Goal: Task Accomplishment & Management: Manage account settings

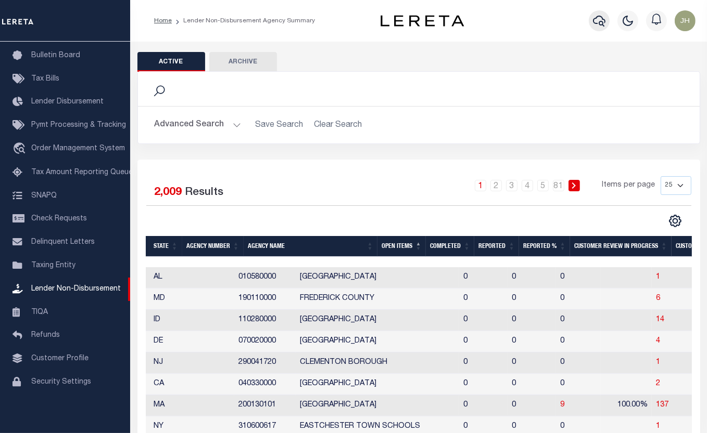
click at [601, 25] on icon "button" at bounding box center [599, 21] width 12 height 12
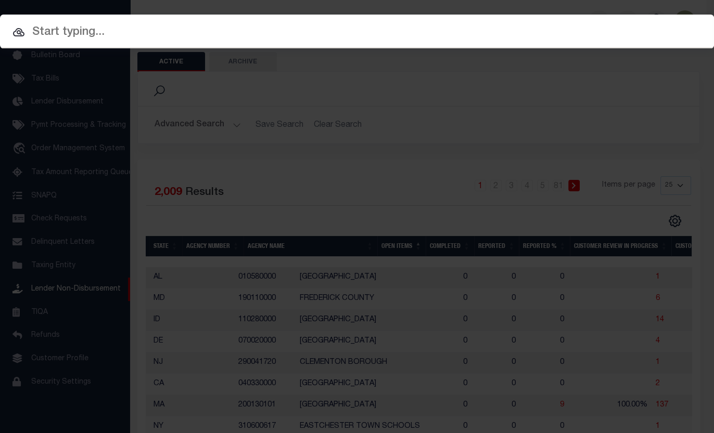
click at [113, 30] on input "text" at bounding box center [357, 32] width 714 height 18
click at [101, 31] on input "text" at bounding box center [357, 32] width 714 height 18
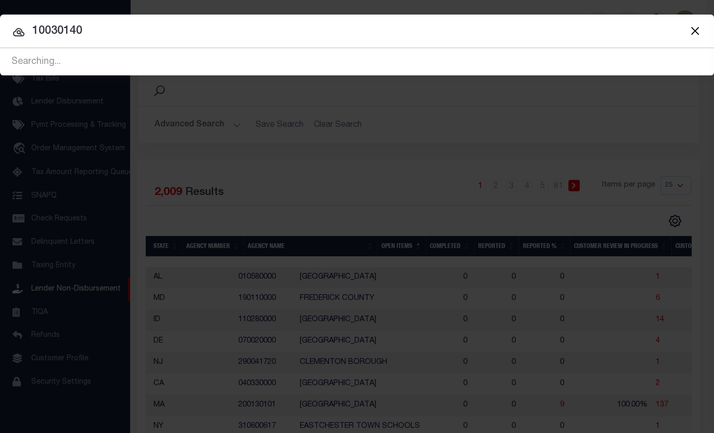
type input "10030140"
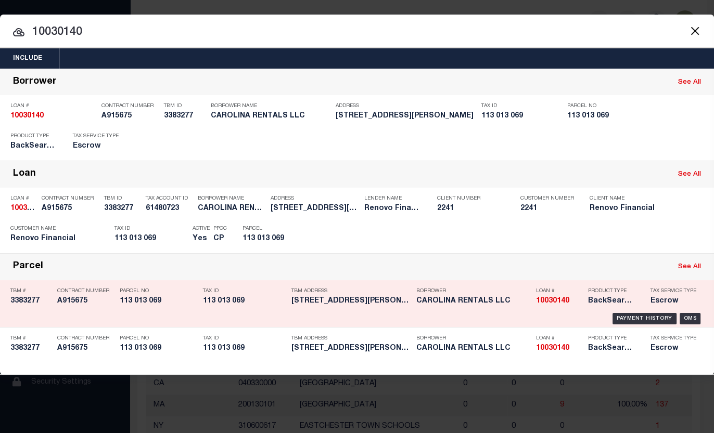
click at [149, 303] on h5 "113 013 069" at bounding box center [159, 301] width 78 height 9
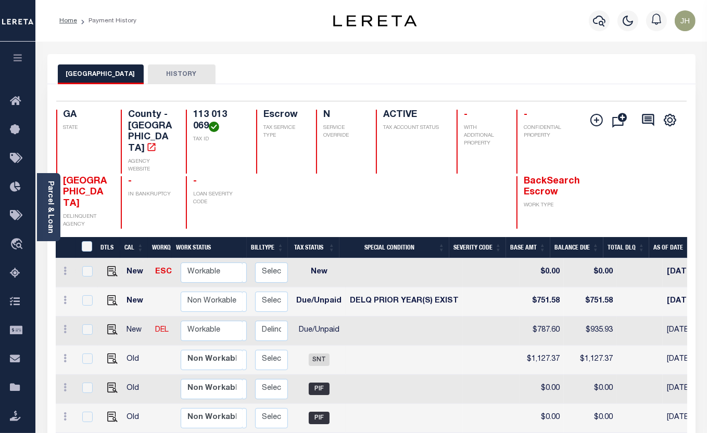
scroll to position [0, 126]
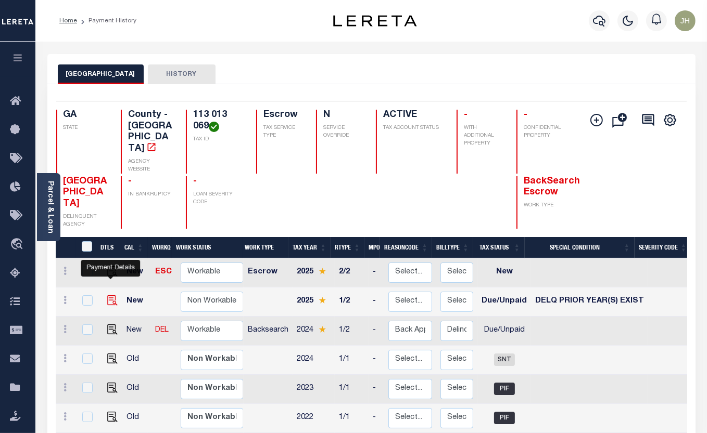
click at [110, 296] on img "" at bounding box center [112, 301] width 10 height 10
checkbox input "true"
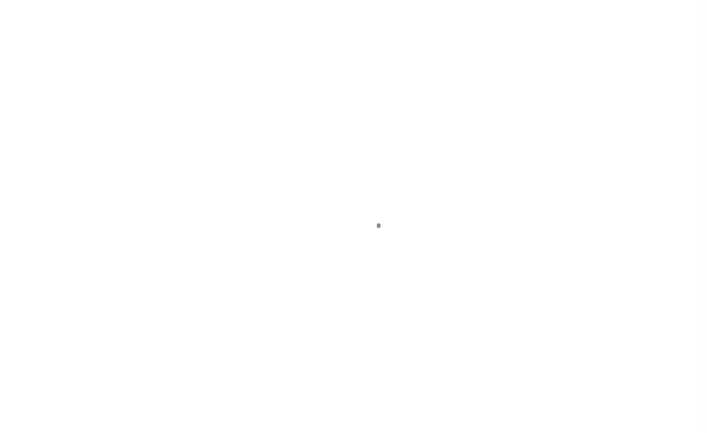
select select "DUE"
select select "18"
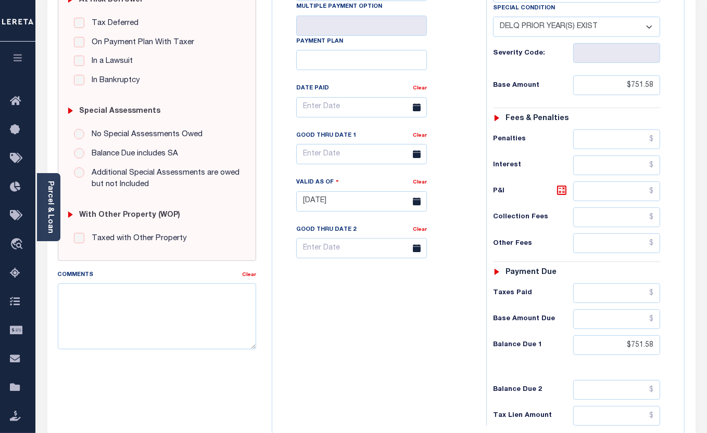
scroll to position [142, 0]
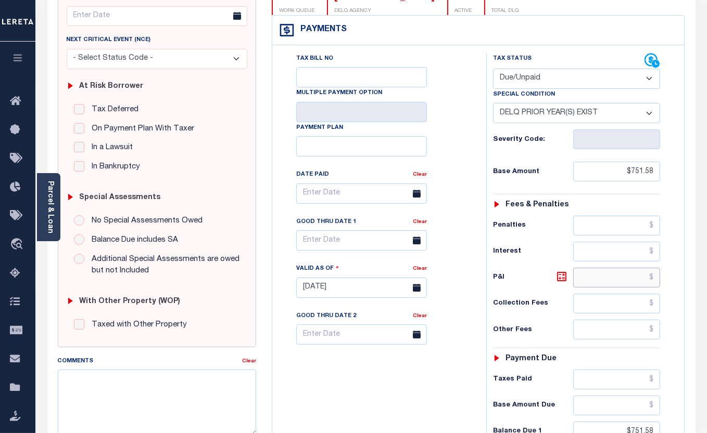
click at [594, 278] on input "text" at bounding box center [616, 278] width 87 height 20
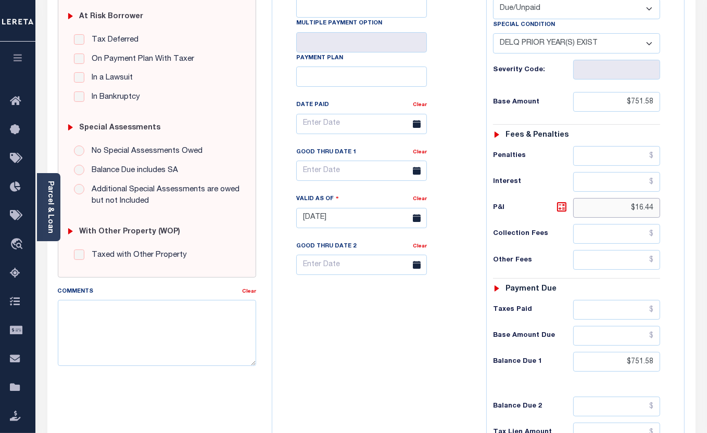
scroll to position [236, 0]
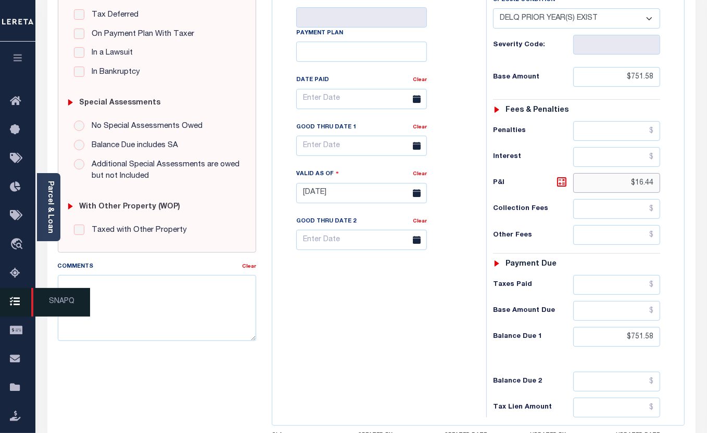
type input "$16.44"
type input "[DATE]"
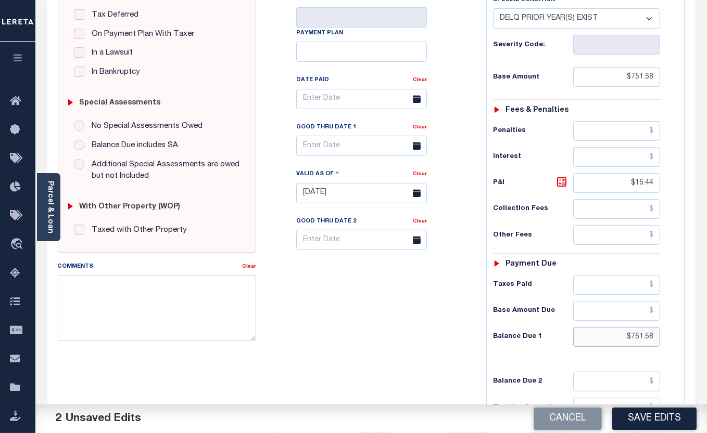
drag, startPoint x: 623, startPoint y: 338, endPoint x: 660, endPoint y: 339, distance: 36.5
click at [660, 339] on input "$751.58" at bounding box center [616, 337] width 87 height 20
type input "$768.02"
click at [674, 420] on button "Save Edits" at bounding box center [654, 419] width 84 height 22
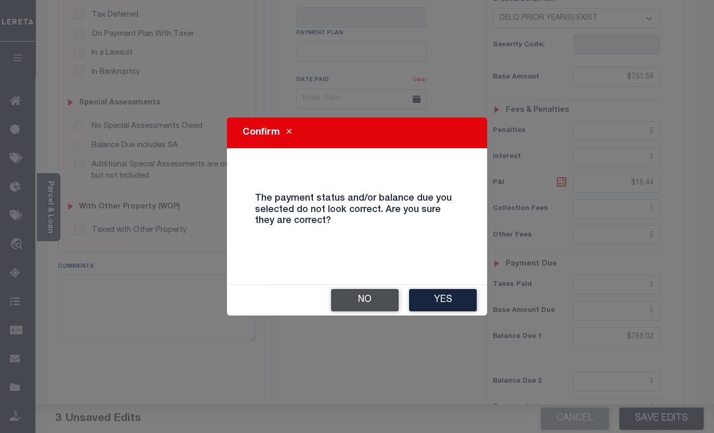
click at [371, 301] on button "No" at bounding box center [365, 300] width 68 height 22
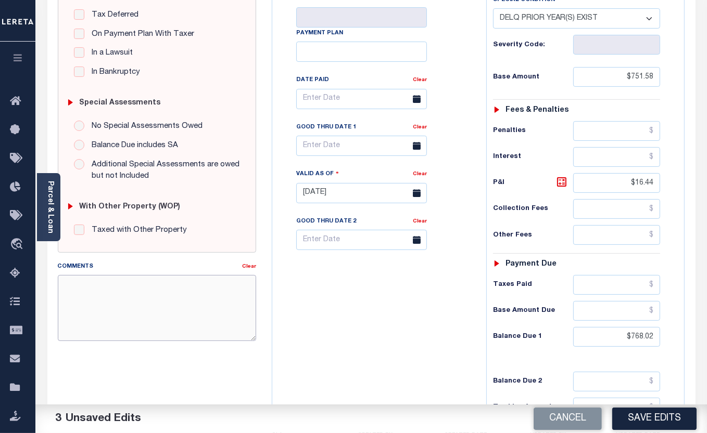
click at [135, 299] on textarea "Comments" at bounding box center [157, 308] width 199 height 66
click at [330, 150] on input "text" at bounding box center [361, 146] width 131 height 20
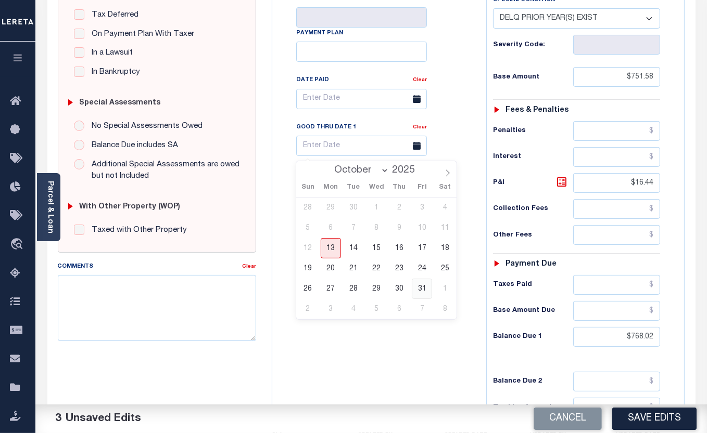
click at [419, 287] on span "31" at bounding box center [422, 289] width 20 height 20
type input "[DATE]"
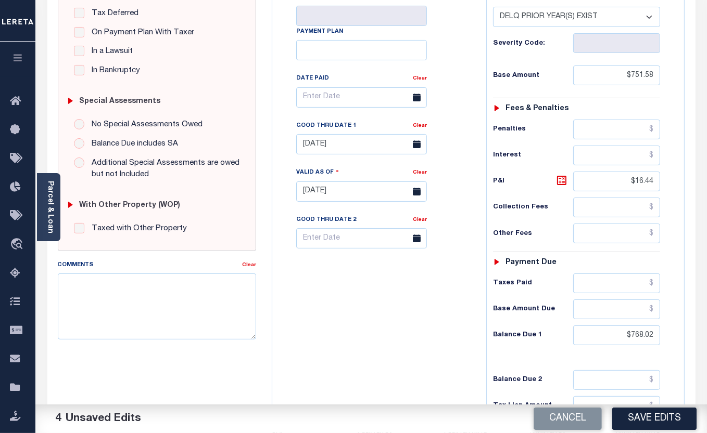
scroll to position [284, 0]
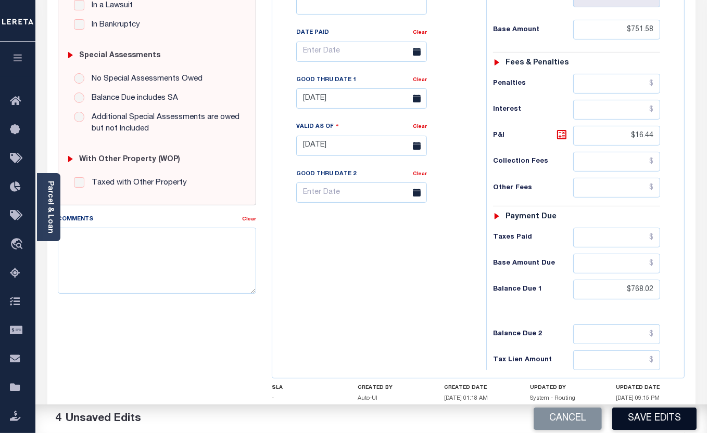
click at [663, 419] on button "Save Edits" at bounding box center [654, 419] width 84 height 22
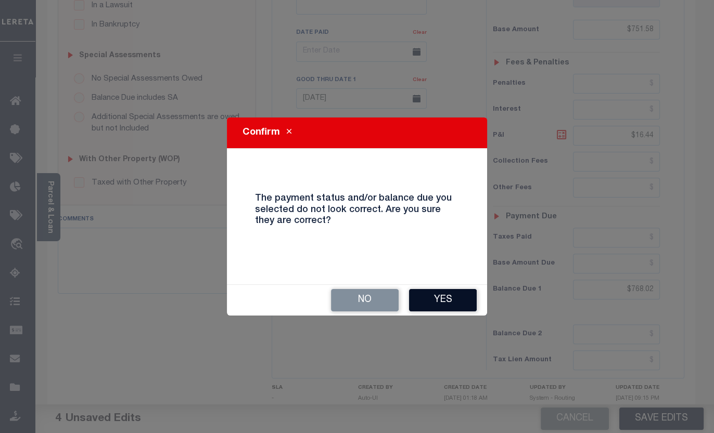
click at [453, 297] on button "Yes" at bounding box center [443, 300] width 68 height 22
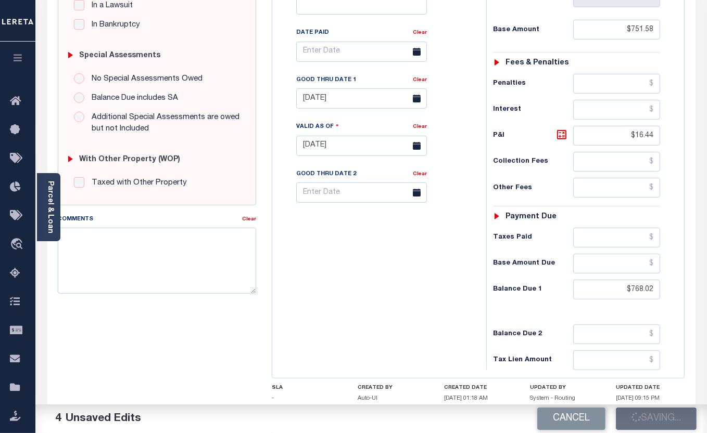
checkbox input "false"
type input "0"
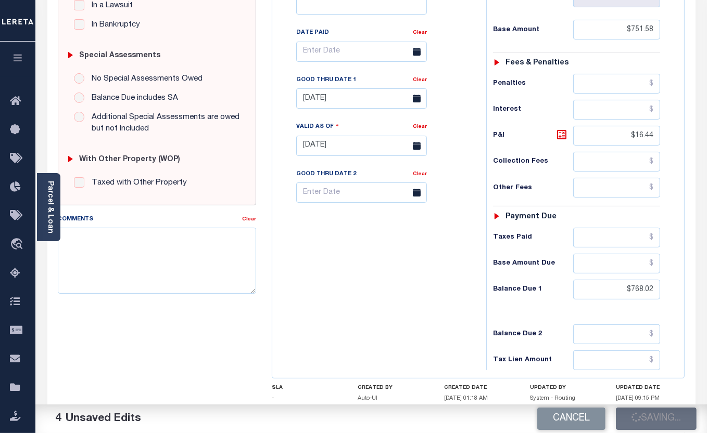
type input "$751.58"
type input "$16.44"
type input "$768.02"
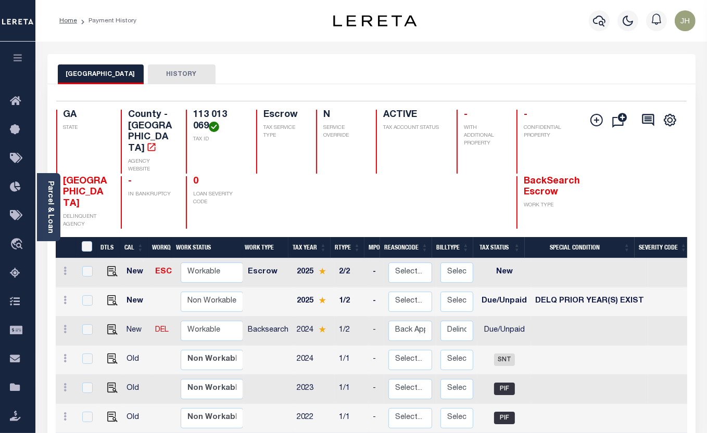
click at [684, 404] on td at bounding box center [676, 418] width 57 height 29
checkbox input "true"
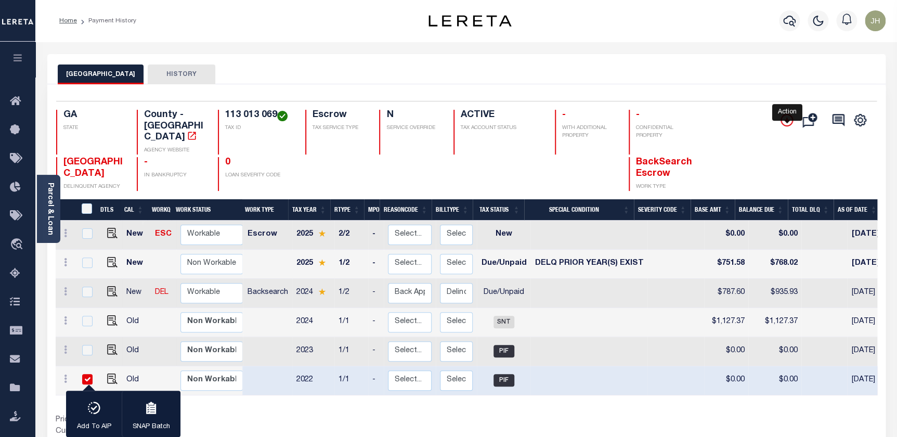
click at [706, 119] on icon "" at bounding box center [787, 120] width 12 height 12
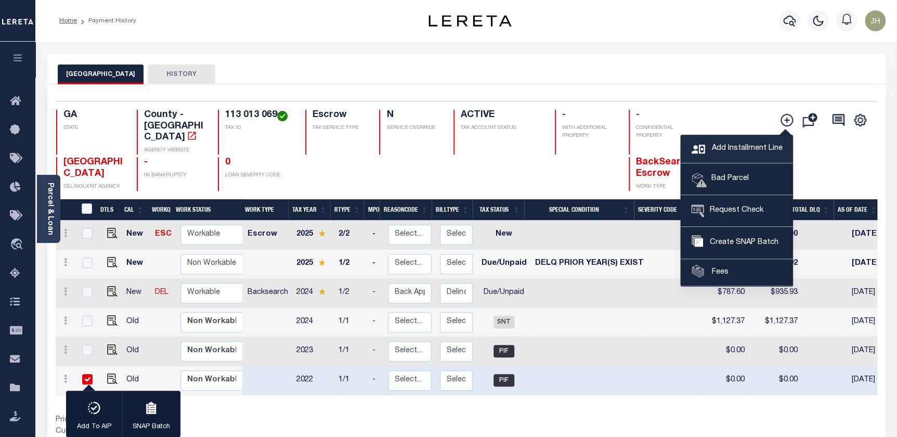
click at [706, 146] on span "Add Installment Line" at bounding box center [745, 148] width 73 height 11
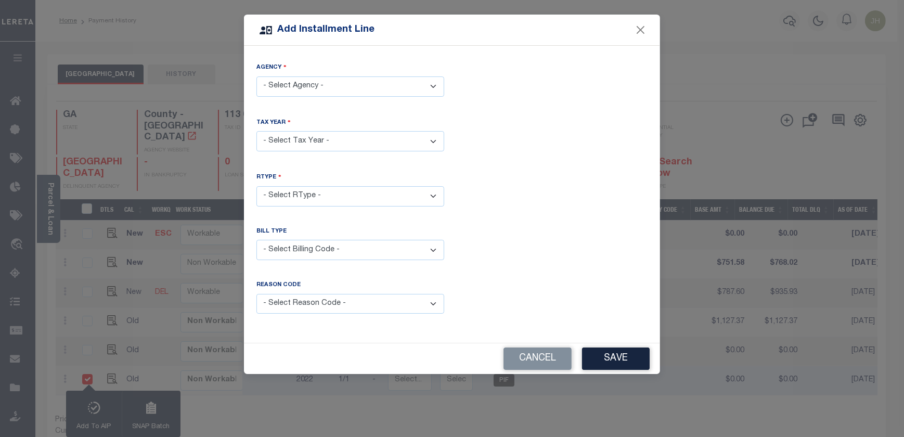
click at [433, 82] on select "- Select Agency - MUSCOGEE COUNTY - County" at bounding box center [350, 86] width 188 height 20
select select "1321500000"
click at [256, 76] on select "- Select Agency - MUSCOGEE COUNTY - County" at bounding box center [350, 86] width 188 height 20
click at [433, 140] on select "- Select Year - 2005 2006 2007 2008 2009 2010 2011 2012 2013 2014 2015 2016 201…" at bounding box center [350, 141] width 188 height 20
select select "2024"
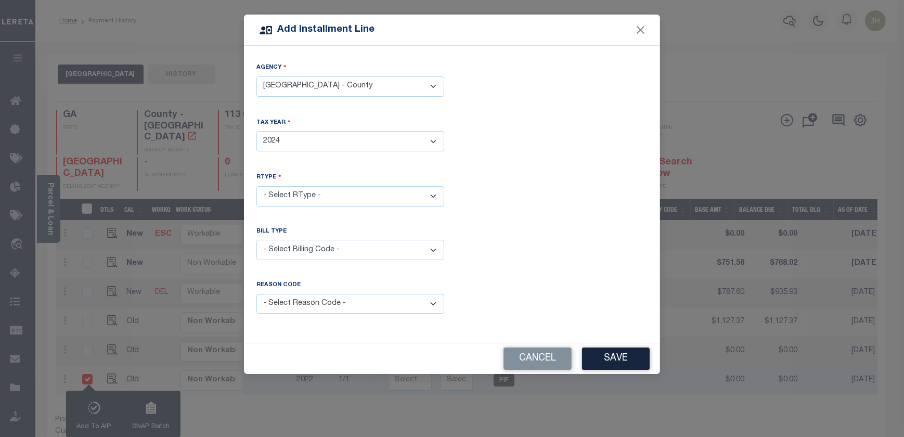
click at [256, 131] on select "- Select Year - 2005 2006 2007 2008 2009 2010 2011 2012 2013 2014 2015 2016 201…" at bounding box center [350, 141] width 188 height 20
click at [294, 193] on select "- Select RType - 1/2 2/2" at bounding box center [350, 196] width 188 height 20
select select "1"
click at [256, 186] on select "- Select RType - 1/2 2/2" at bounding box center [350, 196] width 188 height 20
drag, startPoint x: 307, startPoint y: 246, endPoint x: 306, endPoint y: 256, distance: 10.4
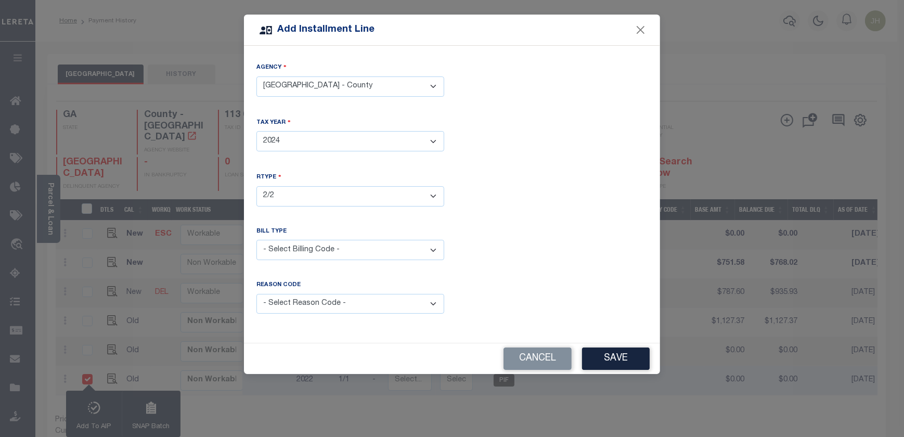
click at [307, 246] on select "- Select Billing Code - Regular Delinquent Supplemental Corrected/Adjusted Bill…" at bounding box center [350, 250] width 188 height 20
select select "1"
click at [256, 240] on select "- Select Billing Code - Regular Delinquent Supplemental Corrected/Adjusted Bill…" at bounding box center [350, 250] width 188 height 20
click at [318, 304] on select "- Select Reason Code - Payment Reversal Taxable Value Change Assessment Change …" at bounding box center [350, 304] width 188 height 20
select select "12"
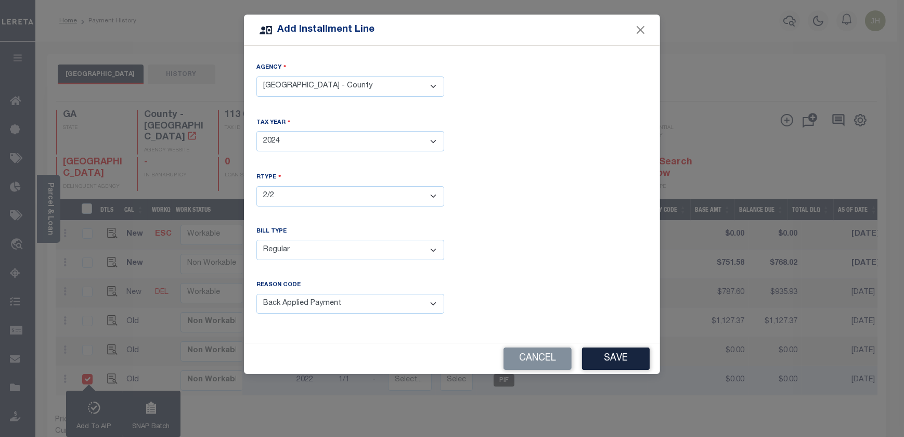
click at [256, 294] on select "- Select Reason Code - Payment Reversal Taxable Value Change Assessment Change …" at bounding box center [350, 304] width 188 height 20
click at [611, 354] on button "Save" at bounding box center [616, 359] width 68 height 22
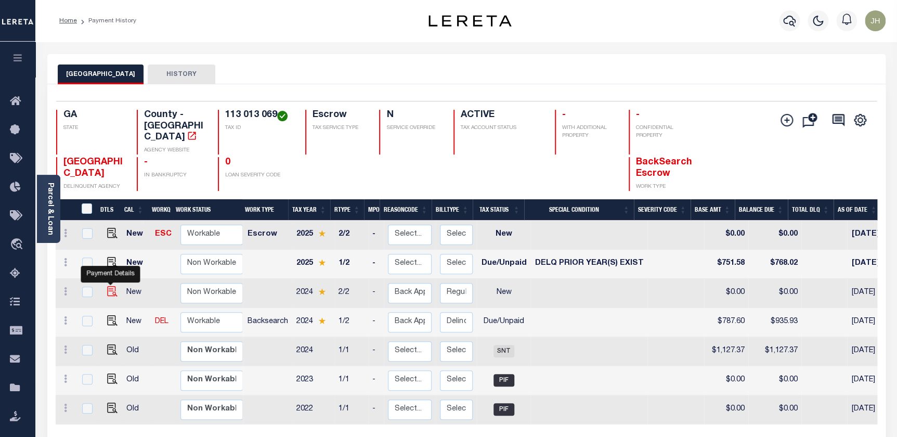
click at [110, 286] on img at bounding box center [112, 291] width 10 height 10
checkbox input "true"
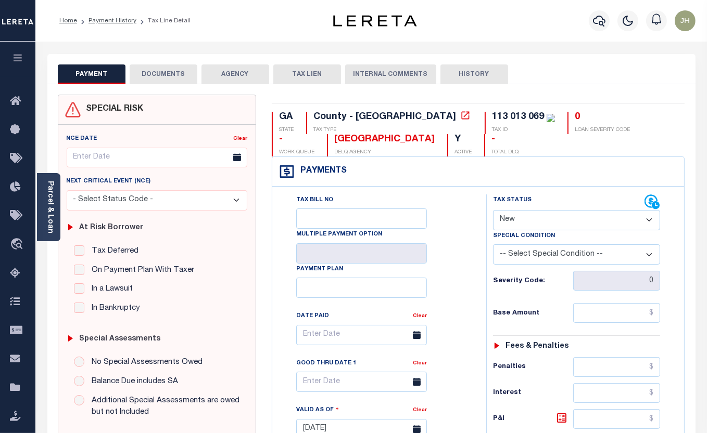
click at [524, 223] on select "- Select Status Code - Open Due/Unpaid Paid Incomplete No Tax Due Internal Refu…" at bounding box center [577, 220] width 168 height 20
select select "DUE"
click at [493, 211] on select "- Select Status Code - Open Due/Unpaid Paid Incomplete No Tax Due Internal Refu…" at bounding box center [577, 220] width 168 height 20
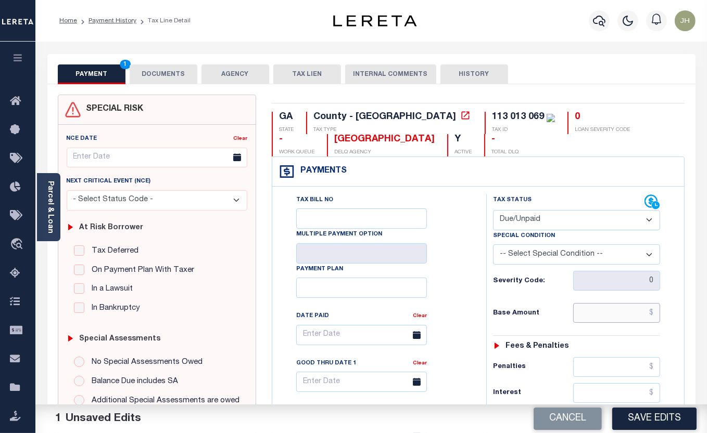
click at [583, 316] on input "text" at bounding box center [616, 313] width 87 height 20
type input "$787.60"
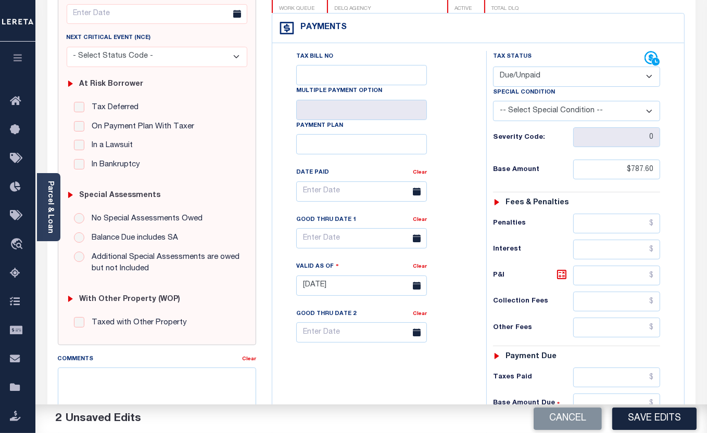
scroll to position [189, 0]
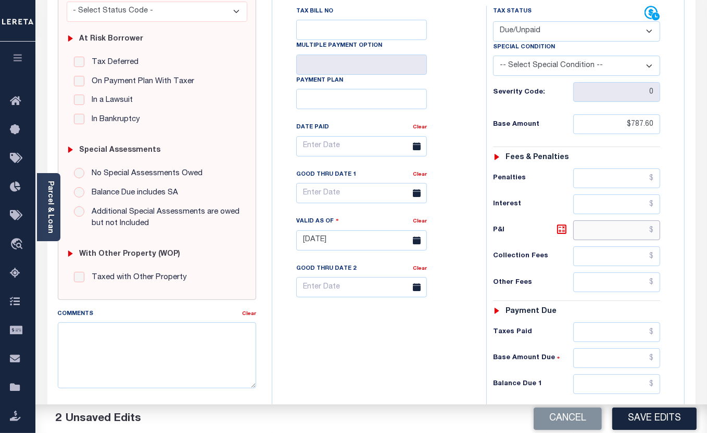
click at [589, 236] on input "text" at bounding box center [616, 231] width 87 height 20
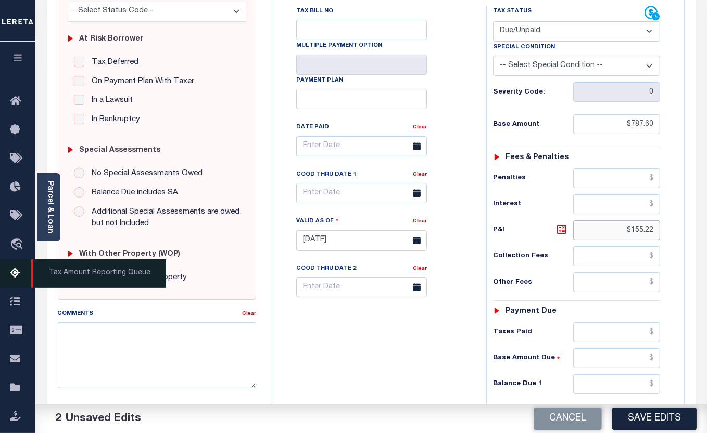
type input "$155.22"
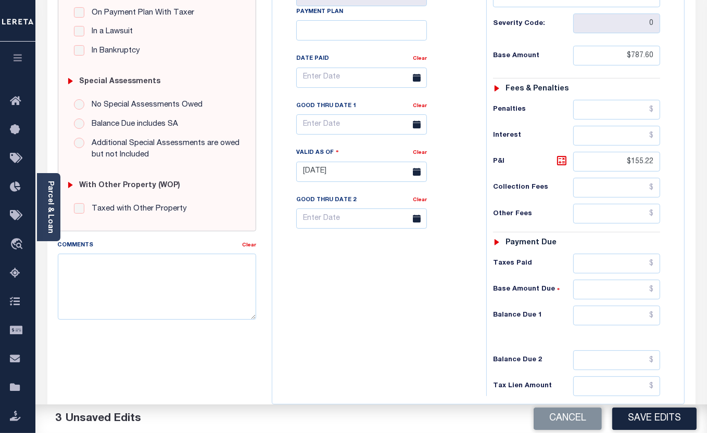
scroll to position [284, 0]
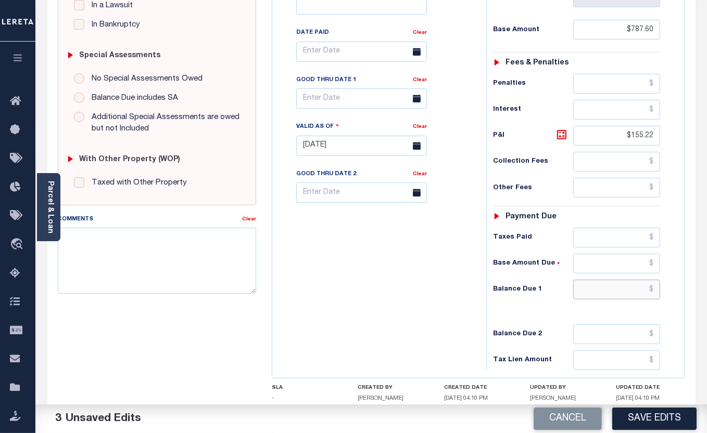
click at [593, 292] on input "text" at bounding box center [616, 290] width 87 height 20
type input "$942.82"
click at [335, 102] on input "text" at bounding box center [361, 98] width 131 height 20
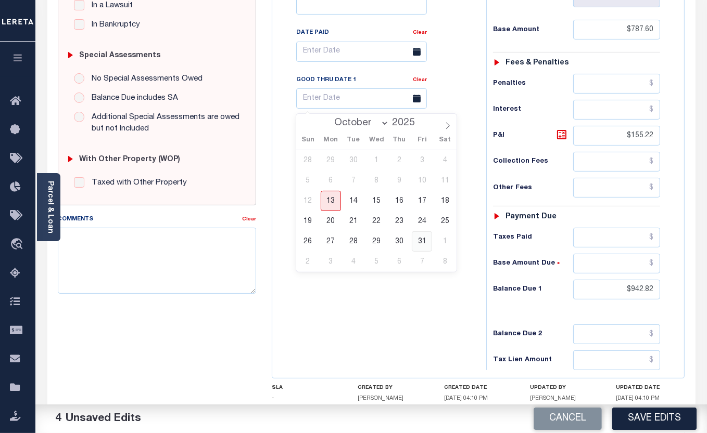
click at [420, 239] on span "31" at bounding box center [422, 242] width 20 height 20
type input "[DATE]"
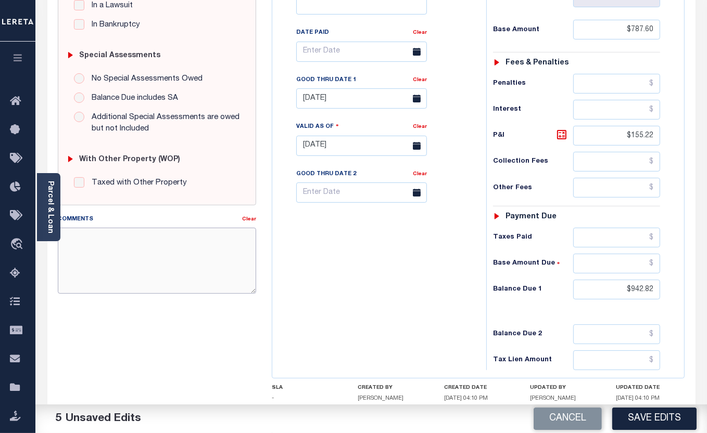
click at [211, 260] on textarea "Comments" at bounding box center [157, 261] width 199 height 66
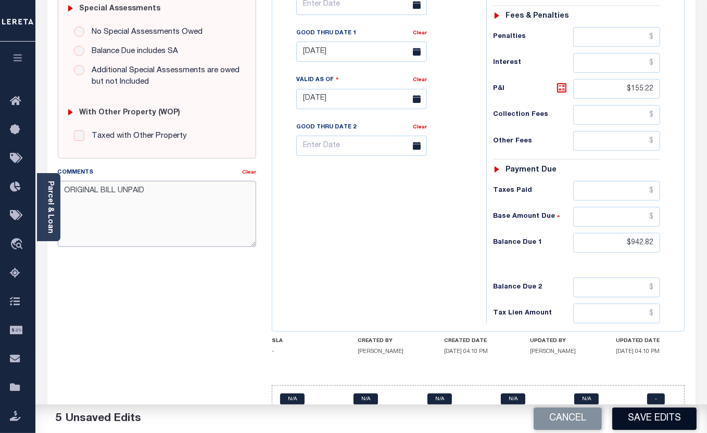
scroll to position [353, 0]
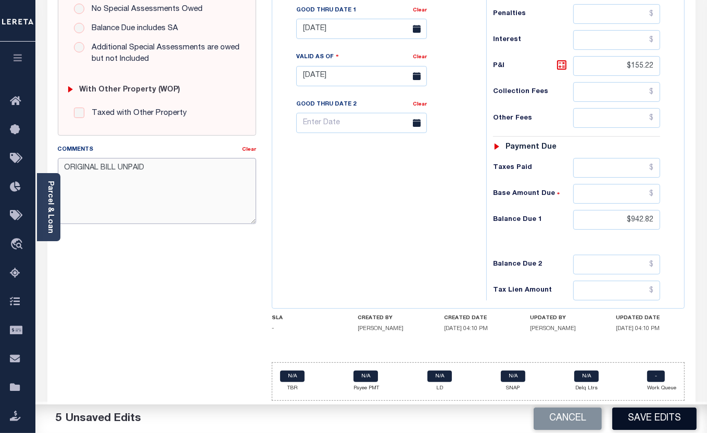
type textarea "ORIGINAL BILL UNPAID"
click at [659, 416] on button "Save Edits" at bounding box center [654, 419] width 84 height 22
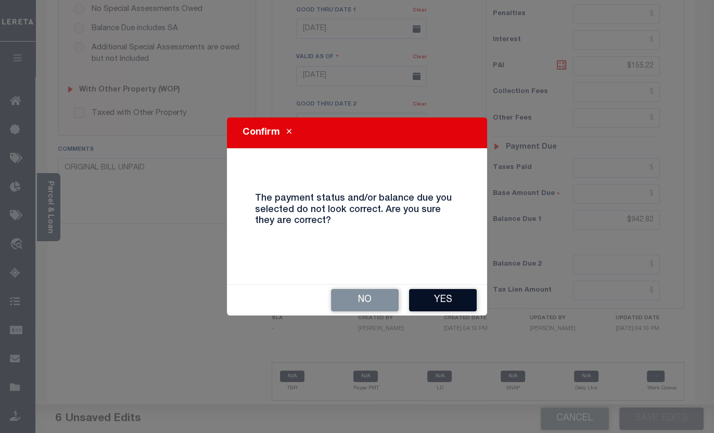
click at [450, 300] on button "Yes" at bounding box center [443, 300] width 68 height 22
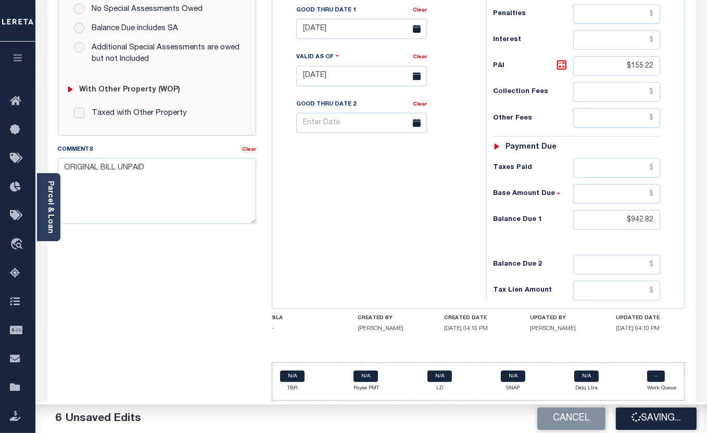
checkbox input "false"
type input "$787.6"
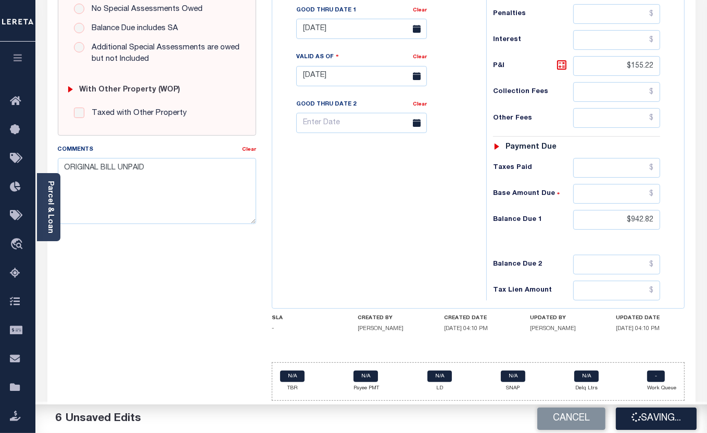
type input "$155.22"
type input "$942.82"
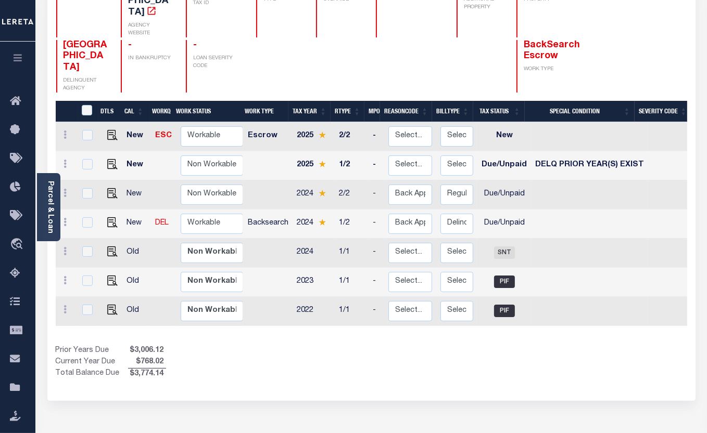
scroll to position [189, 0]
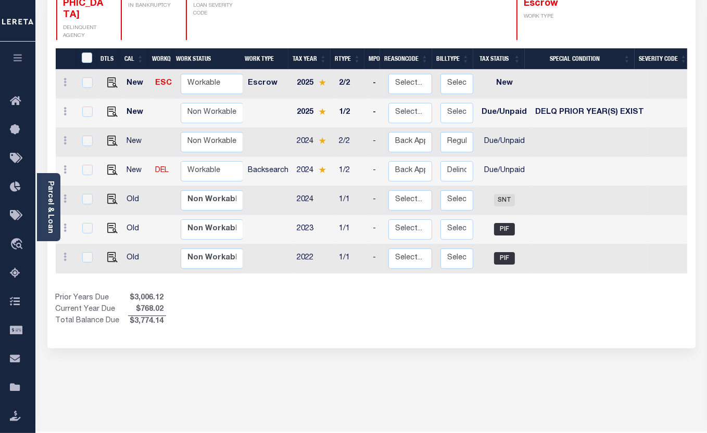
drag, startPoint x: 391, startPoint y: 255, endPoint x: 506, endPoint y: 277, distance: 117.1
click at [577, 277] on div "DTLS CAL WorkQ Work Status Work Type Tax Year RType MPO ReasonCode BillType Tax…" at bounding box center [371, 187] width 631 height 279
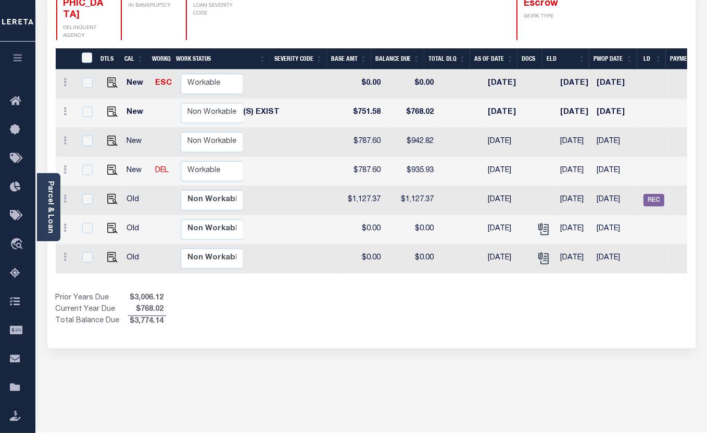
scroll to position [0, 383]
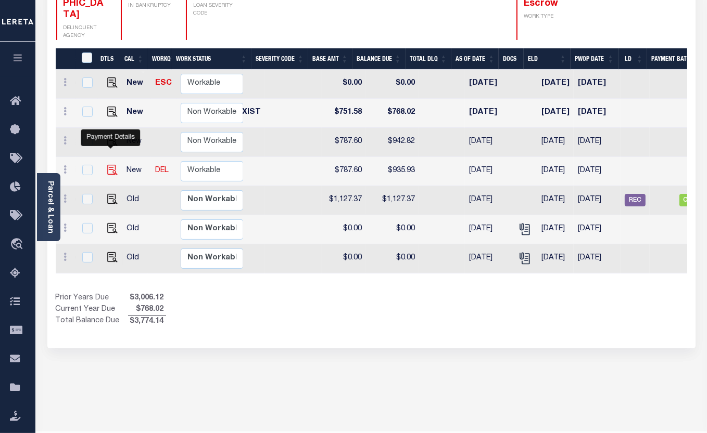
click at [107, 165] on img "" at bounding box center [112, 170] width 10 height 10
checkbox input "true"
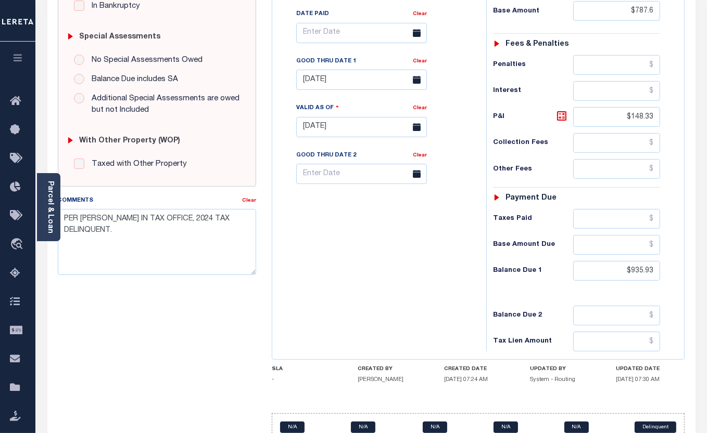
scroll to position [259, 0]
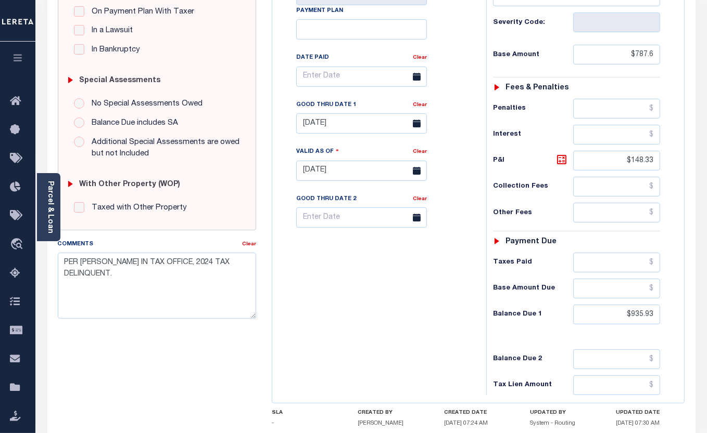
click at [371, 298] on div "Tax Bill No Multiple Payment Option Payment Plan Clear" at bounding box center [376, 165] width 203 height 459
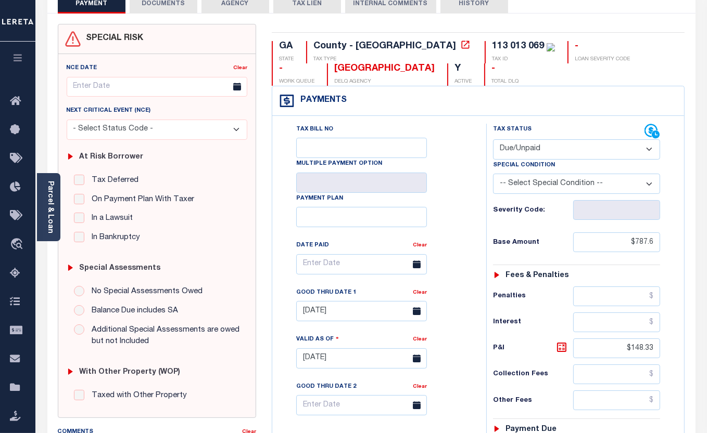
scroll to position [69, 0]
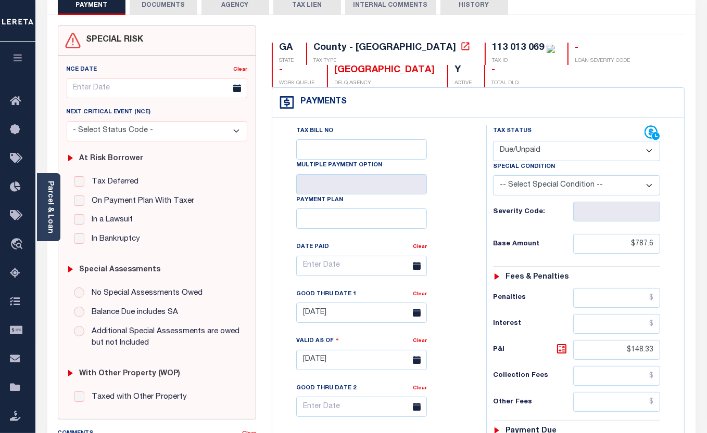
click at [555, 151] on select "- Select Status Code - Open Due/Unpaid Paid Incomplete No Tax Due Internal Refu…" at bounding box center [577, 151] width 168 height 20
select select "PYD"
click at [493, 141] on select "- Select Status Code - Open Due/Unpaid Paid Incomplete No Tax Due Internal Refu…" at bounding box center [577, 151] width 168 height 20
type input "[DATE]"
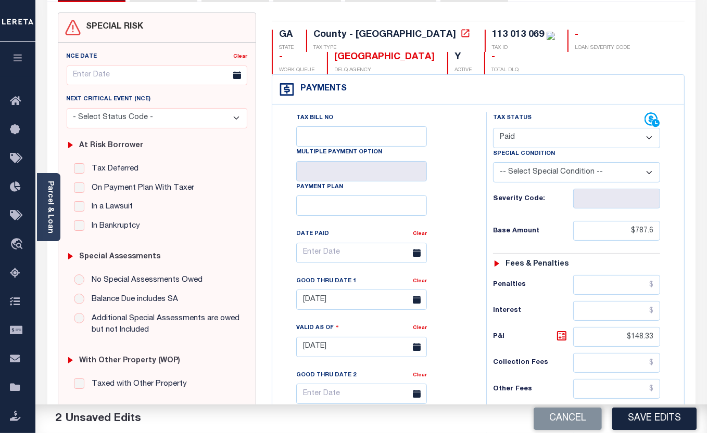
scroll to position [117, 0]
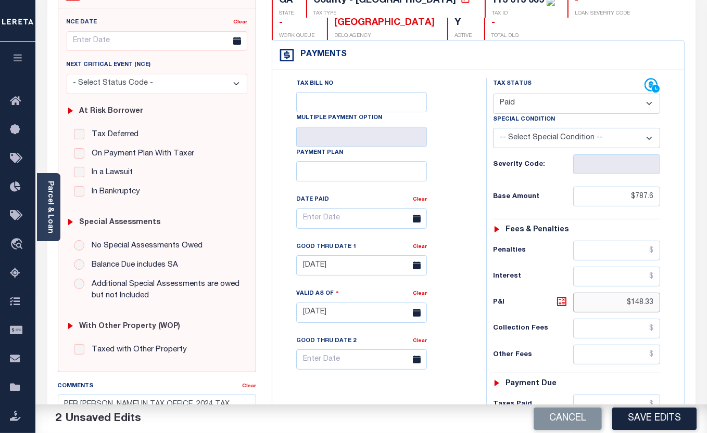
drag, startPoint x: 624, startPoint y: 302, endPoint x: 661, endPoint y: 306, distance: 36.7
click at [661, 306] on div "Tax Status Status - Select Status Code -" at bounding box center [580, 307] width 188 height 459
click at [577, 303] on input "text" at bounding box center [616, 303] width 87 height 20
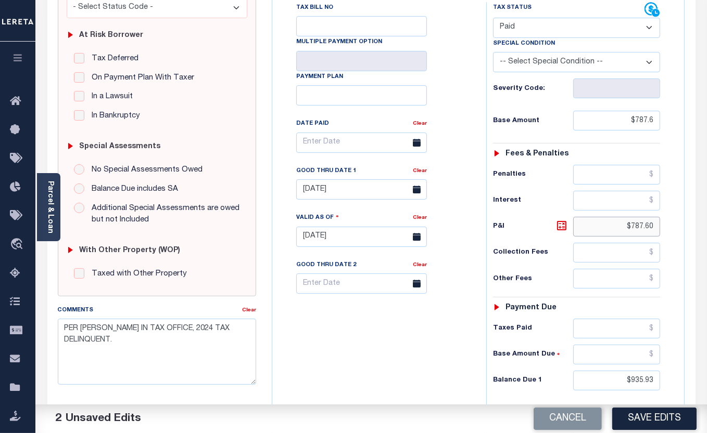
scroll to position [353, 0]
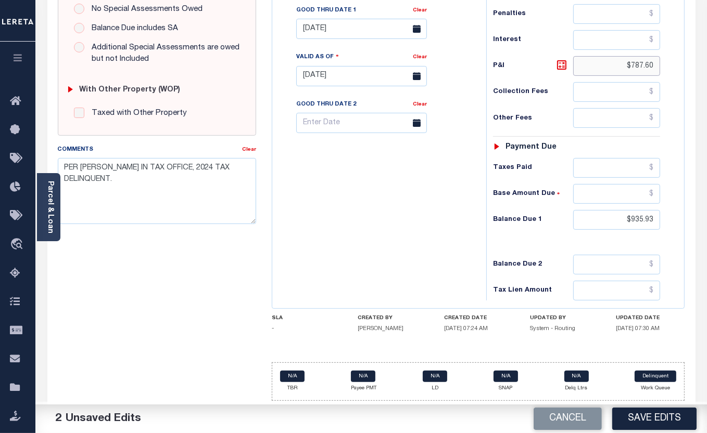
type input "$787.60"
drag, startPoint x: 616, startPoint y: 219, endPoint x: 662, endPoint y: 219, distance: 45.8
click at [662, 219] on div "Tax Status Status - Select Status Code -" at bounding box center [580, 70] width 188 height 459
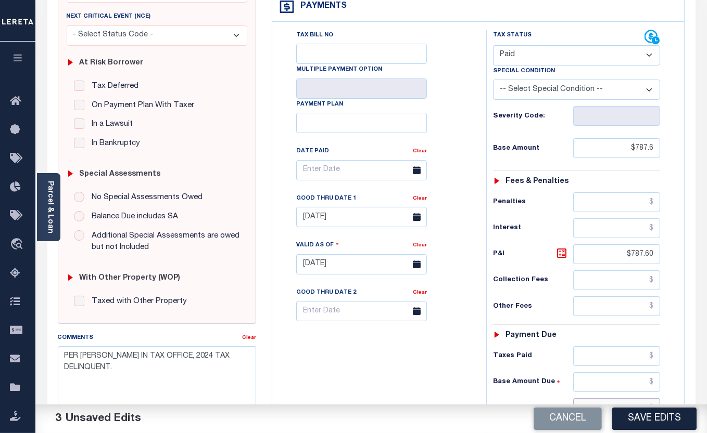
scroll to position [164, 0]
drag, startPoint x: 656, startPoint y: 253, endPoint x: 606, endPoint y: 251, distance: 49.4
click at [609, 253] on input "$787.60" at bounding box center [616, 256] width 87 height 20
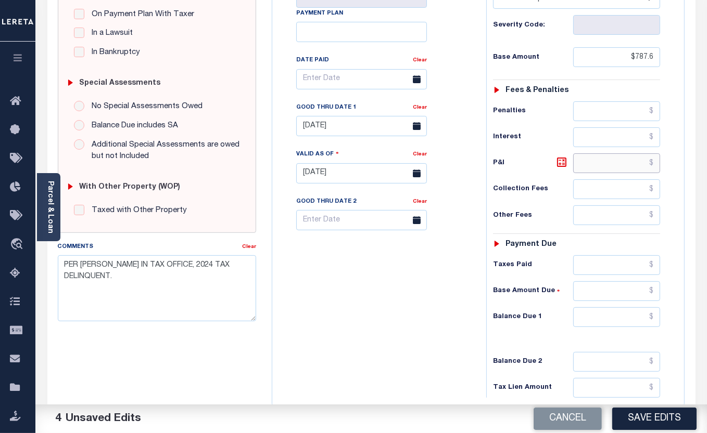
scroll to position [259, 0]
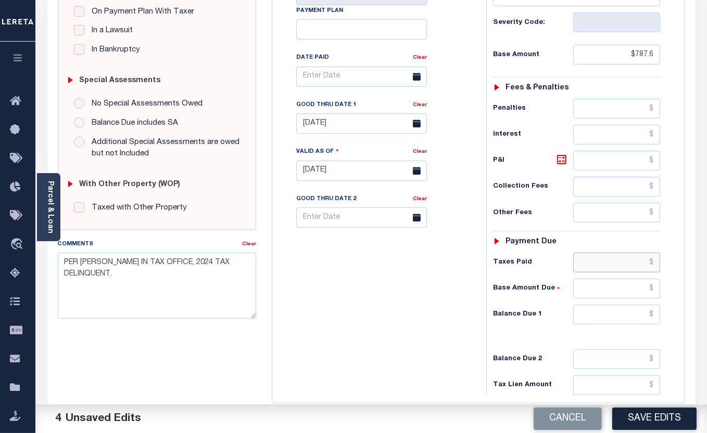
click at [583, 267] on input "text" at bounding box center [616, 263] width 87 height 20
drag, startPoint x: 65, startPoint y: 262, endPoint x: 179, endPoint y: 272, distance: 114.4
click at [179, 272] on textarea "PER PATTY IN TAX OFFICE, 2024 TAX DELINQUENT." at bounding box center [157, 286] width 199 height 66
drag, startPoint x: 113, startPoint y: 263, endPoint x: 183, endPoint y: 277, distance: 71.1
click at [183, 277] on textarea "2024 1ST TAX DELINQUENT." at bounding box center [157, 286] width 199 height 66
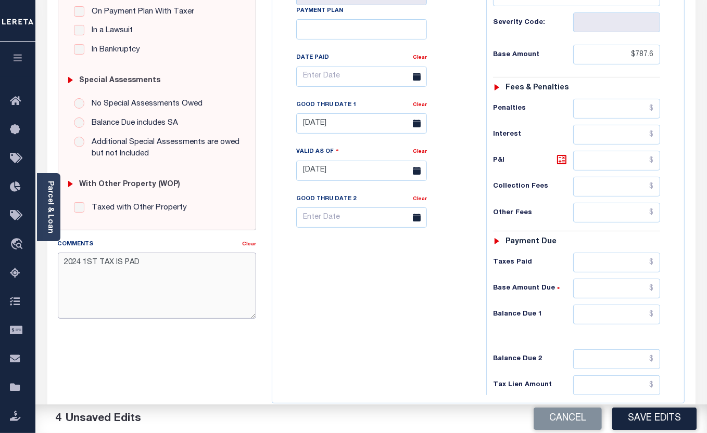
type textarea "2024 1ST TAX IS PAD"
click at [584, 263] on input "text" at bounding box center [616, 263] width 87 height 20
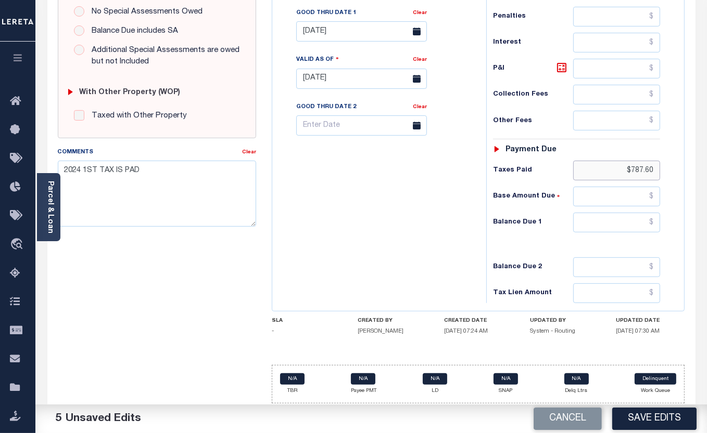
scroll to position [353, 0]
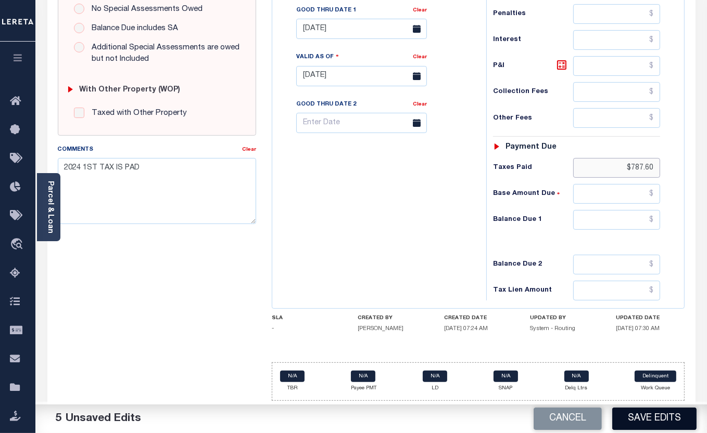
type input "$787.60"
drag, startPoint x: 642, startPoint y: 415, endPoint x: 635, endPoint y: 408, distance: 10.3
click at [642, 415] on button "Save Edits" at bounding box center [654, 419] width 84 height 22
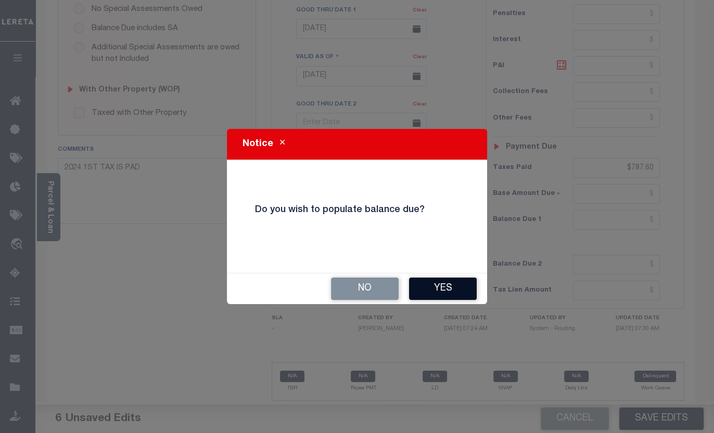
click at [437, 287] on button "Yes" at bounding box center [443, 289] width 68 height 22
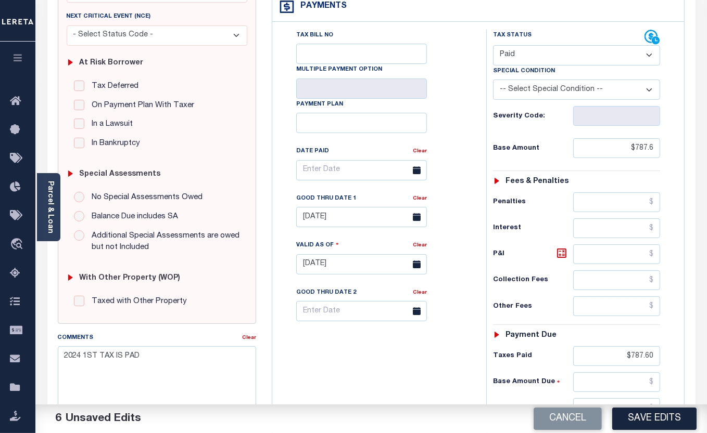
scroll to position [164, 0]
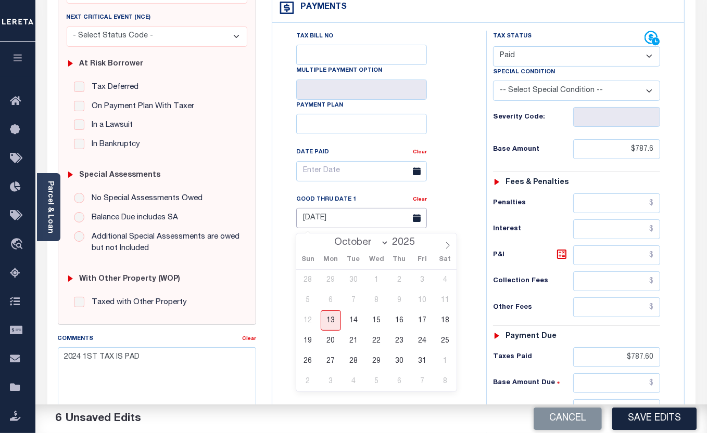
click at [345, 223] on input "[DATE]" at bounding box center [361, 218] width 131 height 20
click at [339, 222] on input "[DATE]" at bounding box center [361, 218] width 131 height 20
click at [357, 213] on input "[DATE]" at bounding box center [361, 218] width 131 height 20
click at [338, 167] on input "text" at bounding box center [361, 171] width 131 height 20
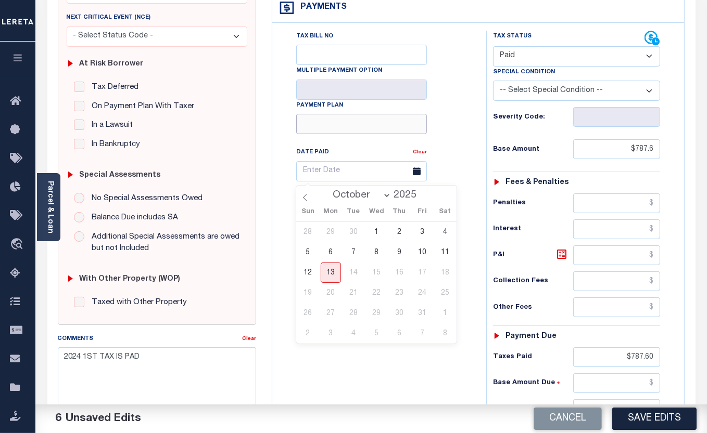
click at [368, 132] on input "Payment Plan" at bounding box center [361, 124] width 131 height 20
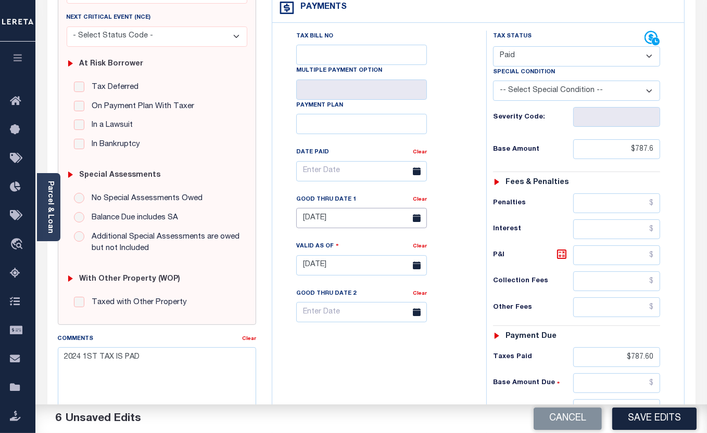
click at [377, 218] on input "10/01/2025" at bounding box center [361, 218] width 131 height 20
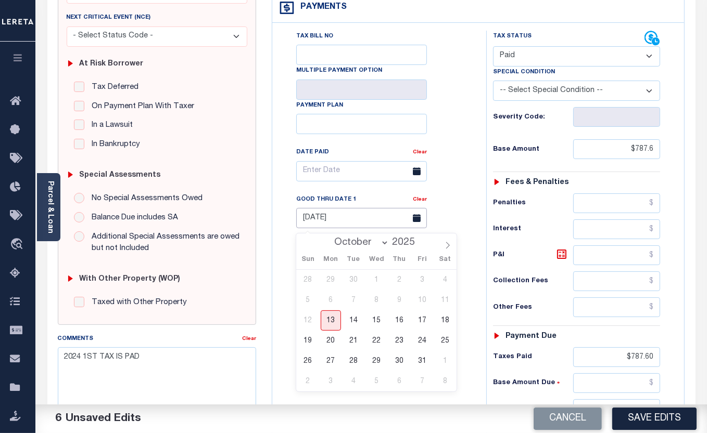
click at [350, 223] on input "[DATE]" at bounding box center [361, 218] width 131 height 20
click at [307, 219] on input "[DATE]" at bounding box center [361, 218] width 131 height 20
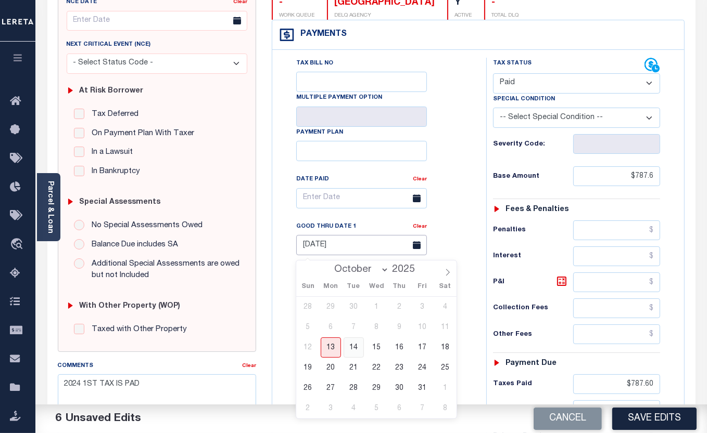
scroll to position [236, 0]
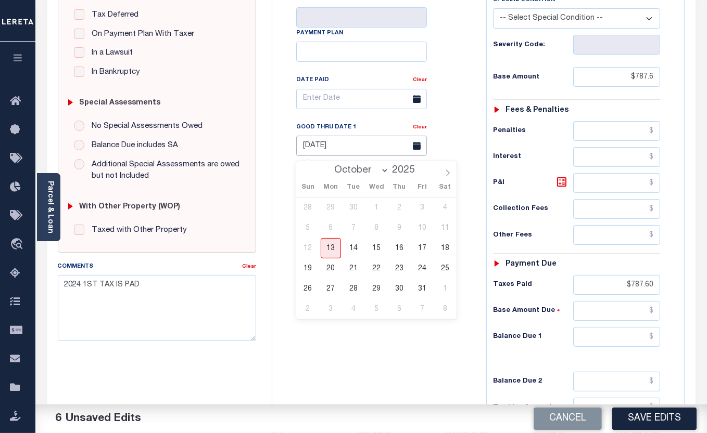
click at [350, 147] on input "[DATE]" at bounding box center [361, 146] width 131 height 20
click at [338, 151] on input "[DATE]" at bounding box center [361, 146] width 131 height 20
click at [352, 343] on div "Tax Bill No Multiple Payment Option Payment Plan Clear" at bounding box center [376, 187] width 203 height 459
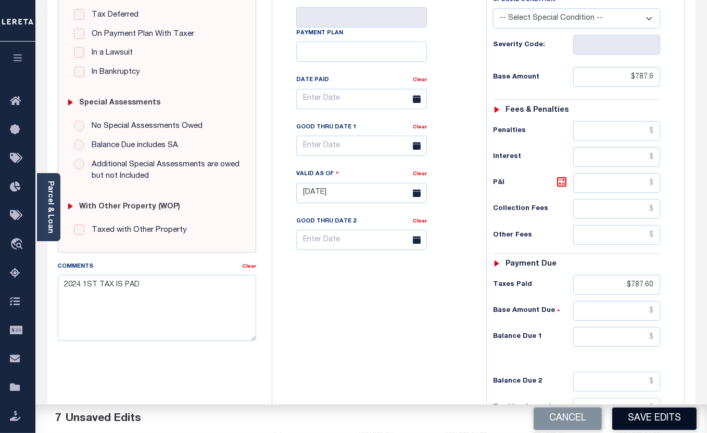
click at [652, 420] on button "Save Edits" at bounding box center [654, 419] width 84 height 22
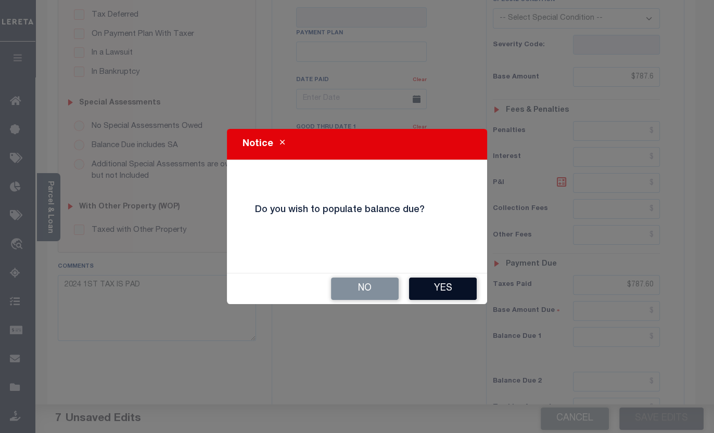
click at [457, 292] on button "Yes" at bounding box center [443, 289] width 68 height 22
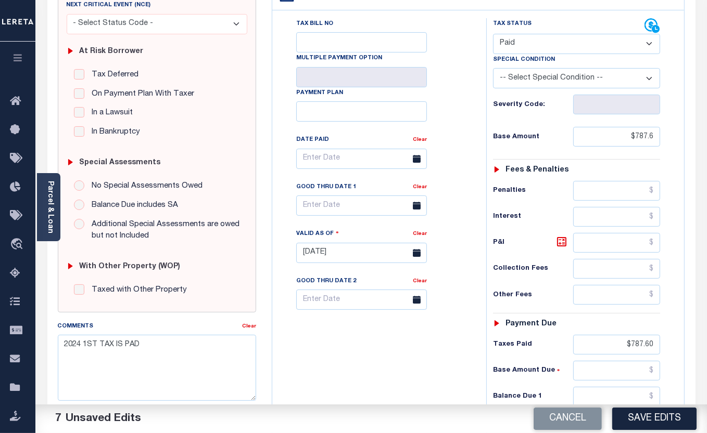
scroll to position [47, 0]
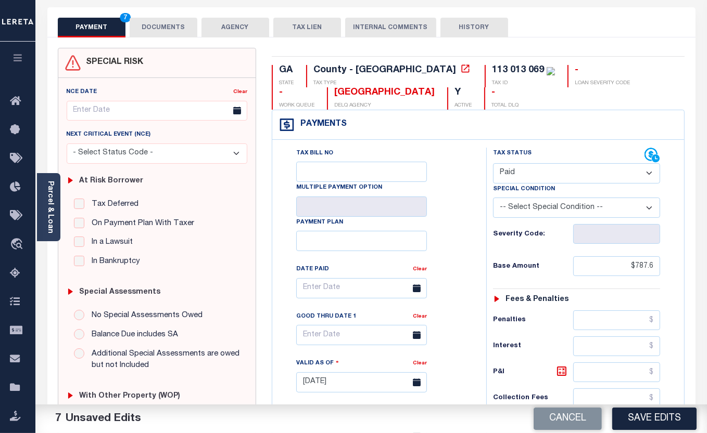
click at [653, 209] on select "-- Select Special Condition -- 3RD PARTY TAX LIEN AGENCY TAX LIEN (A.K.A Inside…" at bounding box center [577, 208] width 168 height 20
click at [490, 104] on div "GA STATE County - GA TAX TYPE 113 013 069 TAX ID - LOAN SEVERITY CODE - WORK QU…" at bounding box center [478, 87] width 413 height 45
click at [549, 173] on select "- Select Status Code - Open Due/Unpaid Paid Incomplete No Tax Due Internal Refu…" at bounding box center [577, 173] width 168 height 20
select select "DUE"
click at [493, 163] on select "- Select Status Code - Open Due/Unpaid Paid Incomplete No Tax Due Internal Refu…" at bounding box center [577, 173] width 168 height 20
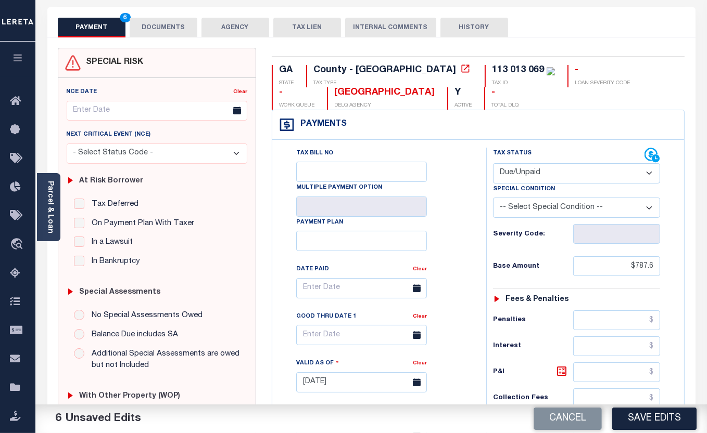
click at [650, 210] on select "-- Select Special Condition -- 3RD PARTY TAX LIEN AGENCY TAX LIEN (A.K.A Inside…" at bounding box center [577, 208] width 168 height 20
select select "17"
click at [493, 198] on select "-- Select Special Condition -- 3RD PARTY TAX LIEN AGENCY TAX LIEN (A.K.A Inside…" at bounding box center [577, 208] width 168 height 20
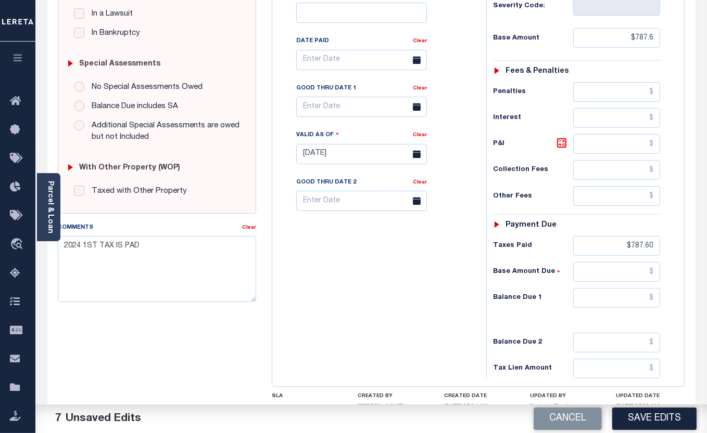
scroll to position [353, 0]
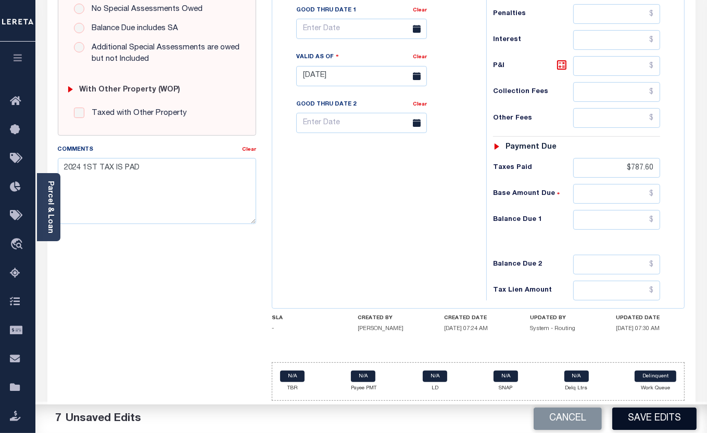
click at [667, 415] on button "Save Edits" at bounding box center [654, 419] width 84 height 22
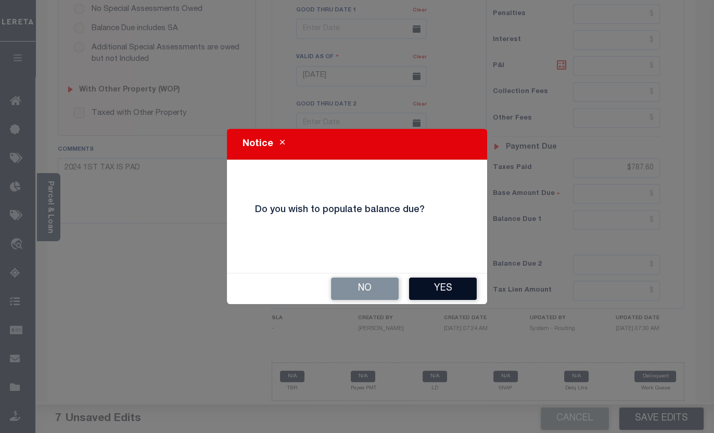
click at [447, 290] on button "Yes" at bounding box center [443, 289] width 68 height 22
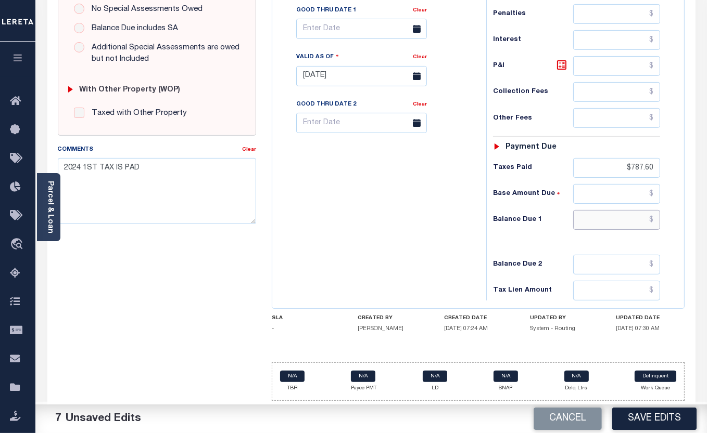
click at [597, 220] on input "text" at bounding box center [616, 220] width 87 height 20
type input "$0.00"
click at [631, 195] on input "text" at bounding box center [616, 194] width 87 height 20
type input "$0.00"
click at [665, 421] on button "Save Edits" at bounding box center [654, 419] width 84 height 22
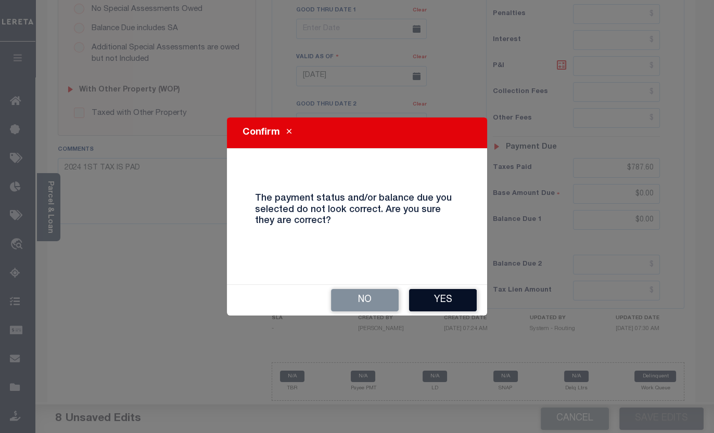
click at [430, 300] on button "Yes" at bounding box center [443, 300] width 68 height 22
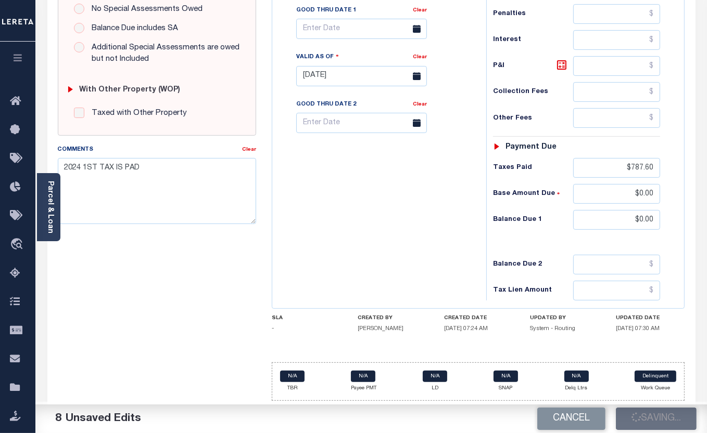
checkbox input "false"
type input "$787.6"
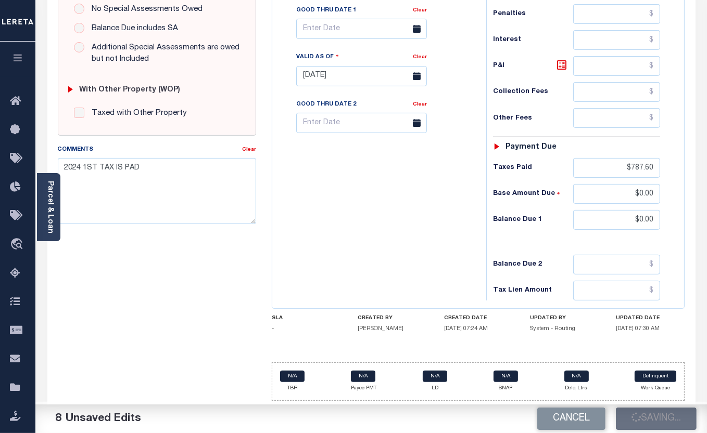
type input "$787.6"
type input "$0"
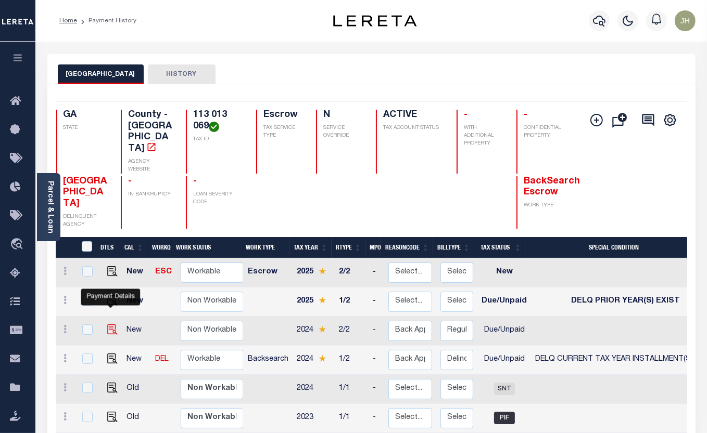
click at [111, 325] on img "" at bounding box center [112, 330] width 10 height 10
checkbox input "true"
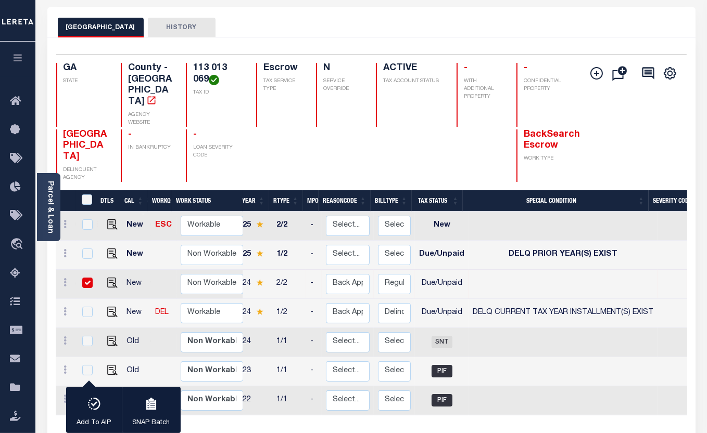
scroll to position [0, 48]
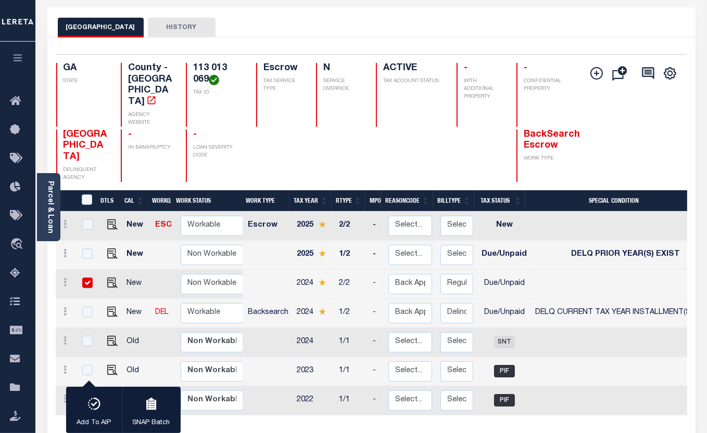
click at [86, 278] on input "checkbox" at bounding box center [87, 283] width 10 height 10
checkbox input "false"
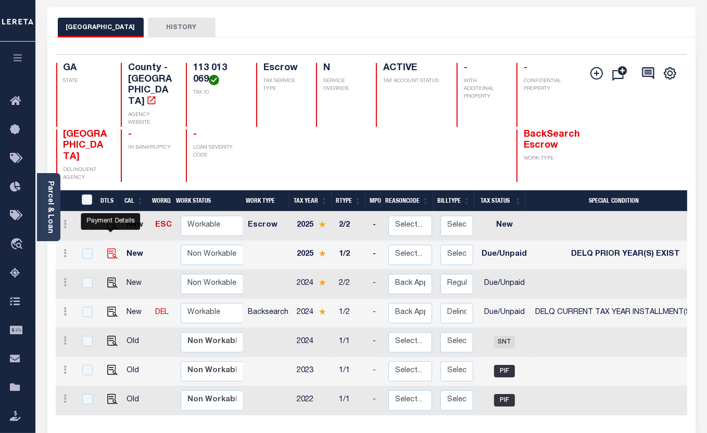
click at [110, 249] on img "" at bounding box center [112, 254] width 10 height 10
checkbox input "true"
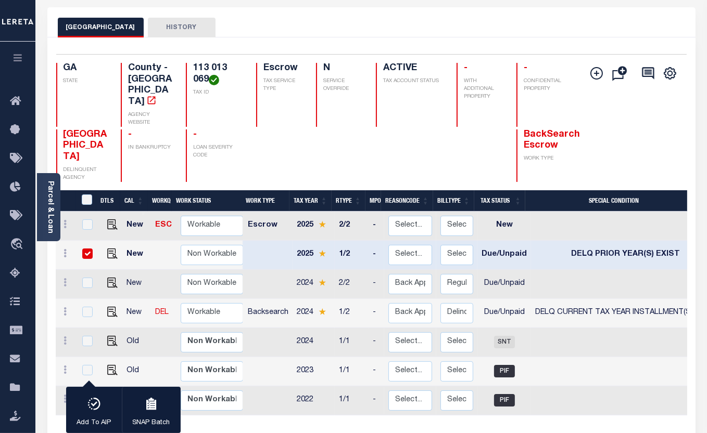
click at [91, 249] on input "checkbox" at bounding box center [87, 254] width 10 height 10
checkbox input "false"
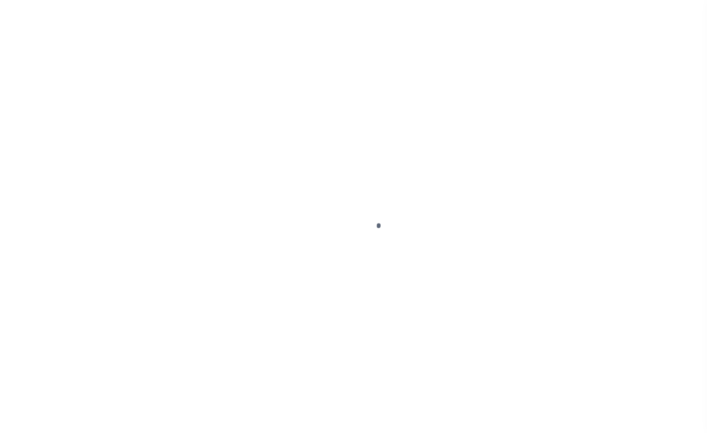
select select "DUE"
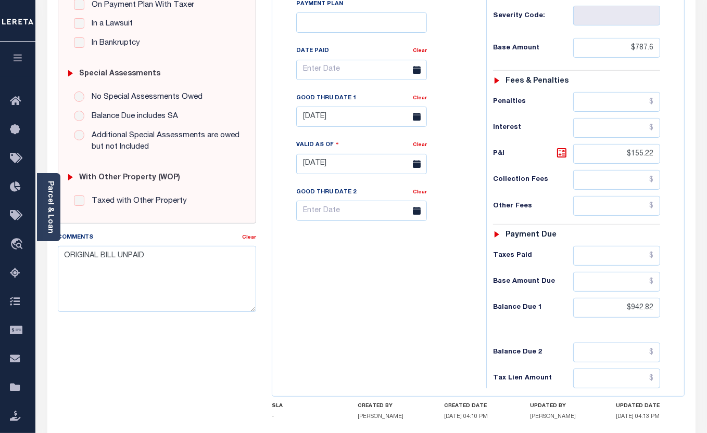
scroll to position [353, 0]
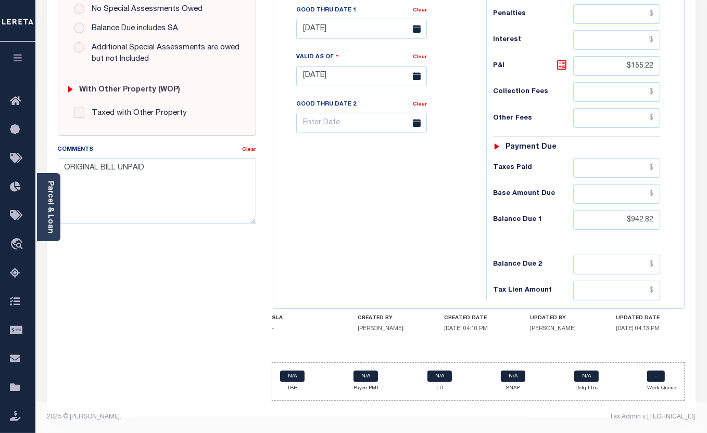
click at [191, 268] on div "SPECIAL RISK NCE Date Clear - Select Status Code -" at bounding box center [157, 75] width 214 height 668
click at [151, 332] on div "SPECIAL RISK NCE Date Clear - Select Status Code -" at bounding box center [157, 75] width 214 height 668
click at [417, 239] on div "Tax Bill No Multiple Payment Option Payment Plan Clear" at bounding box center [376, 70] width 203 height 459
drag, startPoint x: 567, startPoint y: 422, endPoint x: 556, endPoint y: 415, distance: 12.8
click at [567, 422] on footer "2025 © LERETA. Tax Admin v.1.0.0.1" at bounding box center [370, 417] width 671 height 31
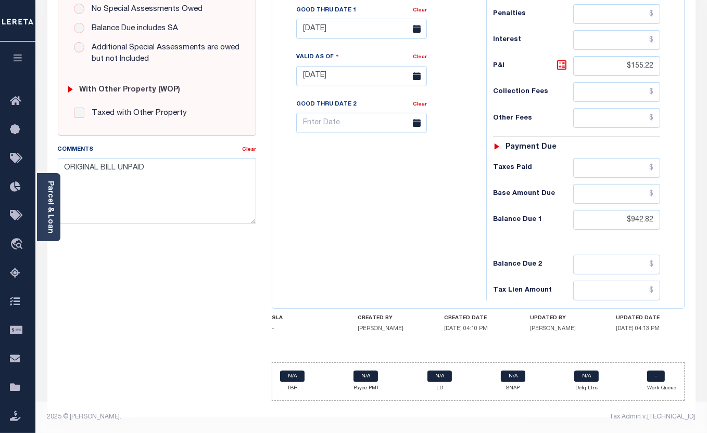
click at [148, 289] on div "SPECIAL RISK NCE Date Clear - Select Status Code -" at bounding box center [157, 75] width 214 height 668
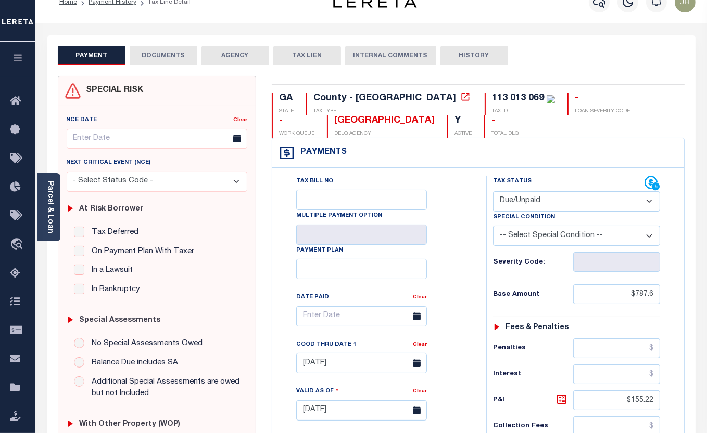
scroll to position [0, 0]
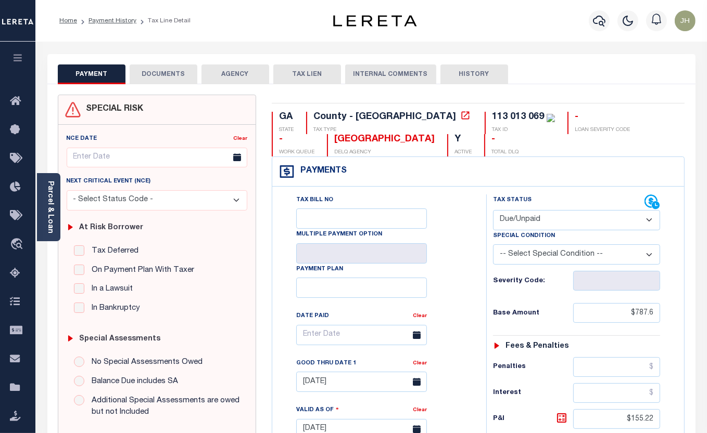
click at [648, 121] on div "GA STATE County - GA TAX TYPE 113 013 069 TAX ID - LOAN SEVERITY CODE - WORK QU…" at bounding box center [478, 134] width 413 height 45
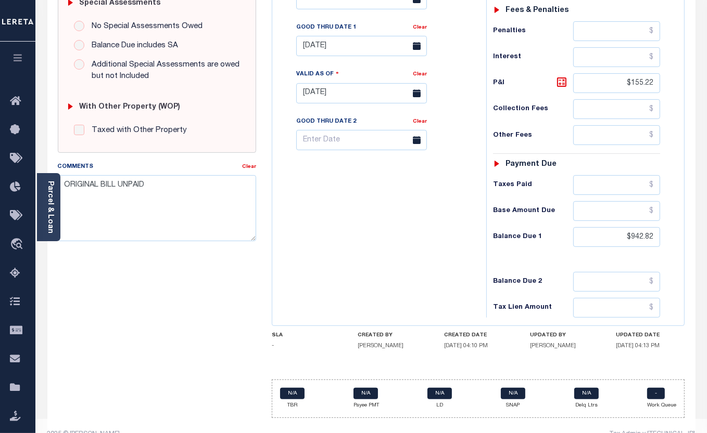
scroll to position [353, 0]
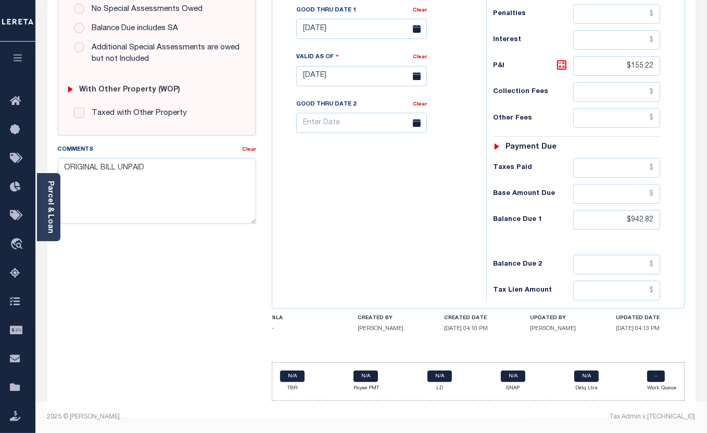
click at [628, 417] on div "Tax Admin v.[TECHNICAL_ID]" at bounding box center [537, 417] width 316 height 9
click at [665, 344] on div "GA STATE County - GA TAX TYPE 113 013 069 TAX ID - LOAN SEVERITY CODE - WORK QU…" at bounding box center [478, 80] width 413 height 643
click at [226, 285] on div "SPECIAL RISK NCE Date Clear - Select Status Code -" at bounding box center [157, 75] width 214 height 668
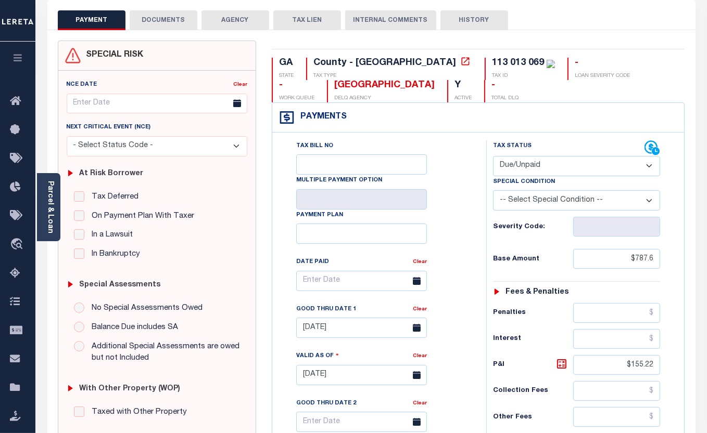
scroll to position [0, 0]
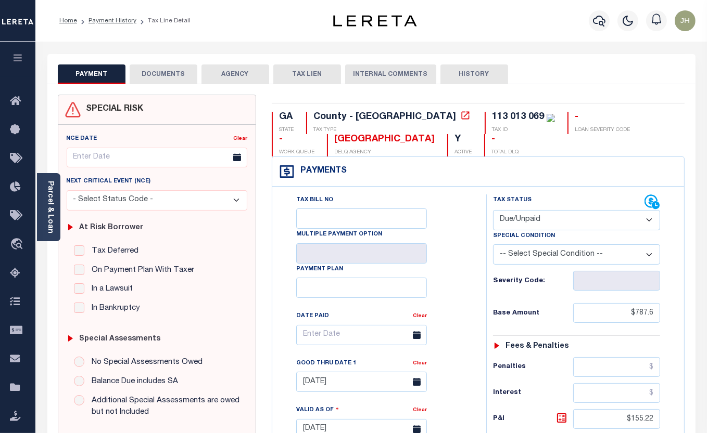
click at [640, 145] on div "GA STATE County - GA TAX TYPE 113 013 069 TAX ID - LOAN SEVERITY CODE - WORK QU…" at bounding box center [478, 134] width 413 height 45
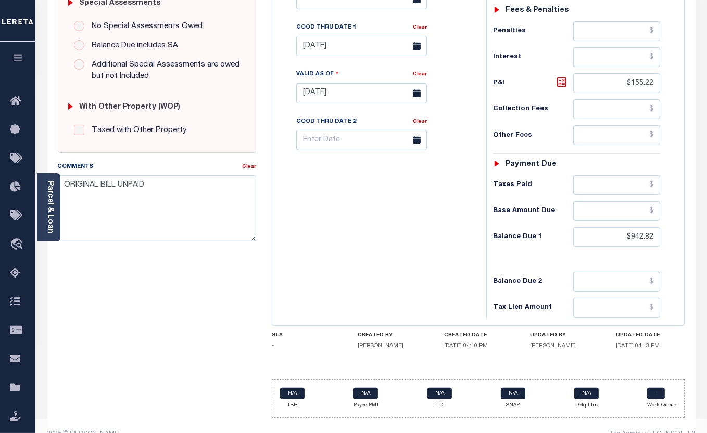
scroll to position [353, 0]
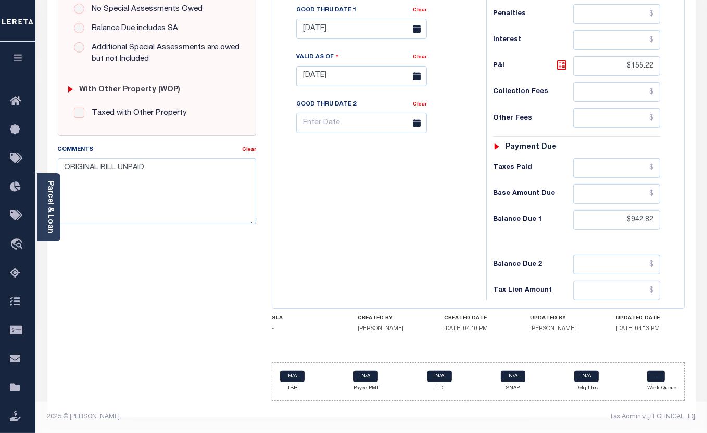
click at [192, 303] on div "SPECIAL RISK NCE Date Clear - Select Status Code -" at bounding box center [157, 75] width 214 height 668
click at [134, 290] on div "SPECIAL RISK NCE Date Clear - Select Status Code -" at bounding box center [157, 75] width 214 height 668
click at [133, 328] on div "SPECIAL RISK NCE Date Clear - Select Status Code -" at bounding box center [157, 75] width 214 height 668
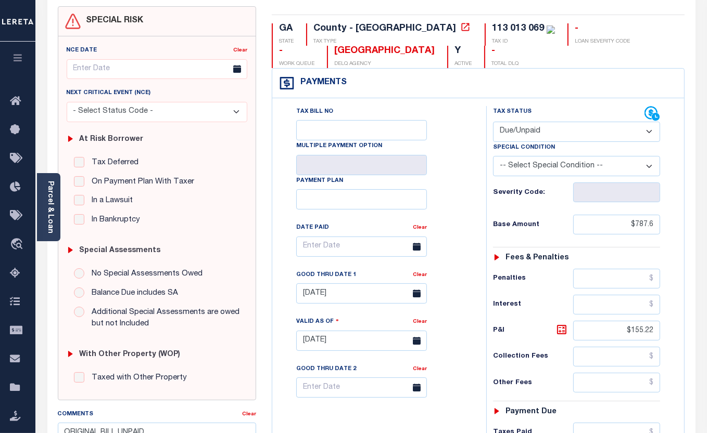
scroll to position [0, 0]
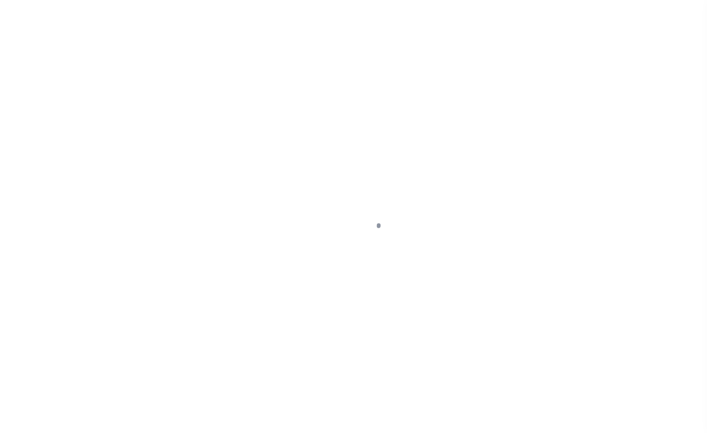
select select "DUE"
select select "18"
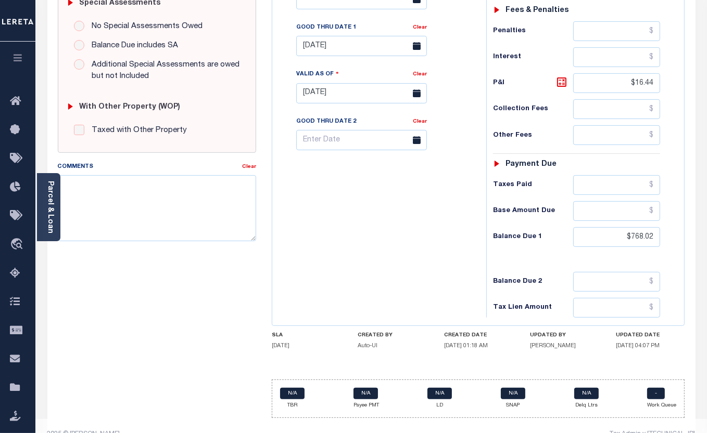
scroll to position [353, 0]
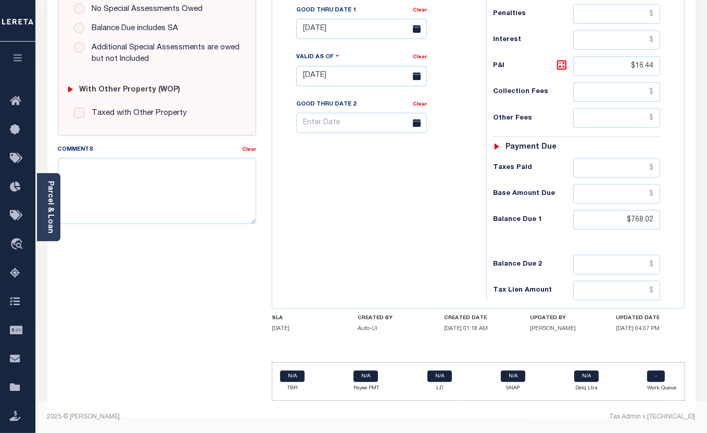
click at [219, 330] on div "SPECIAL RISK NCE Date Clear - Select Status Code -" at bounding box center [157, 75] width 214 height 668
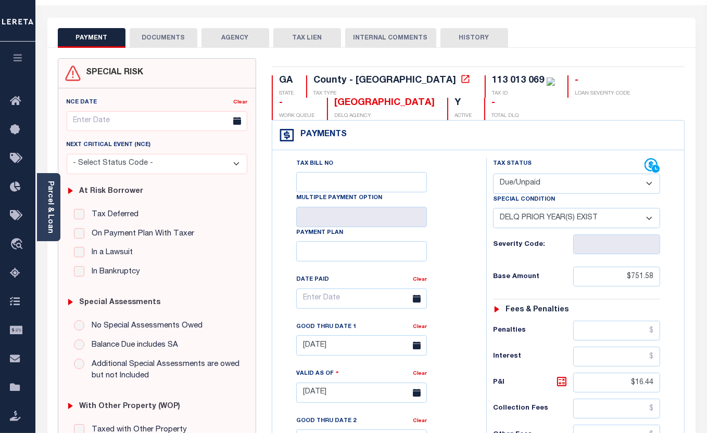
scroll to position [0, 0]
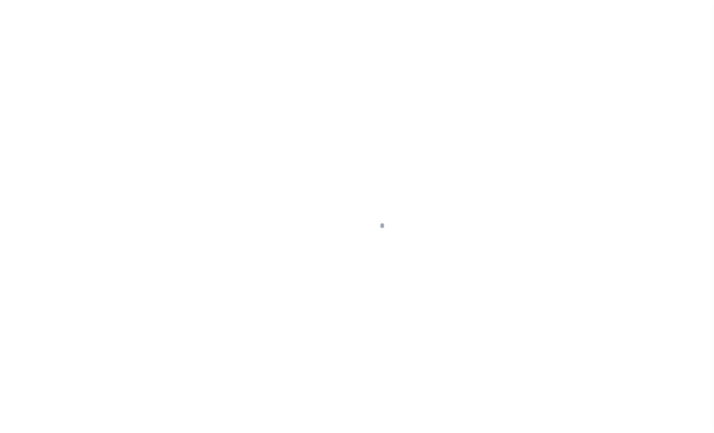
scroll to position [78, 0]
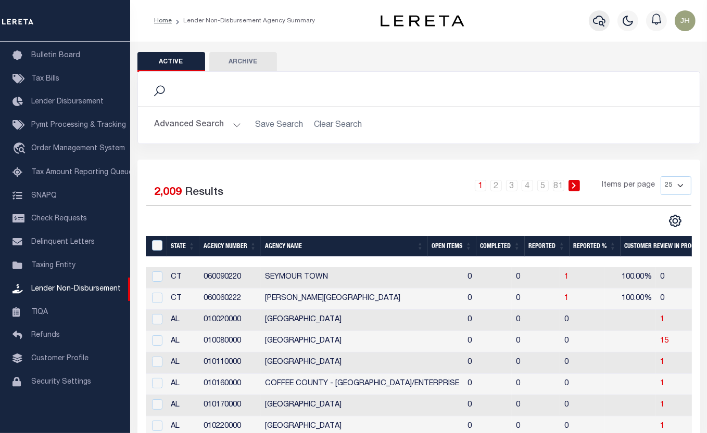
click at [600, 23] on icon "button" at bounding box center [599, 21] width 12 height 12
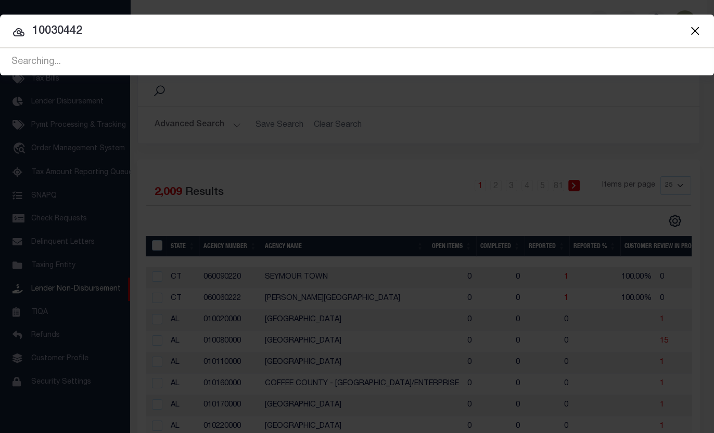
type input "10030442"
